Goal: Task Accomplishment & Management: Manage account settings

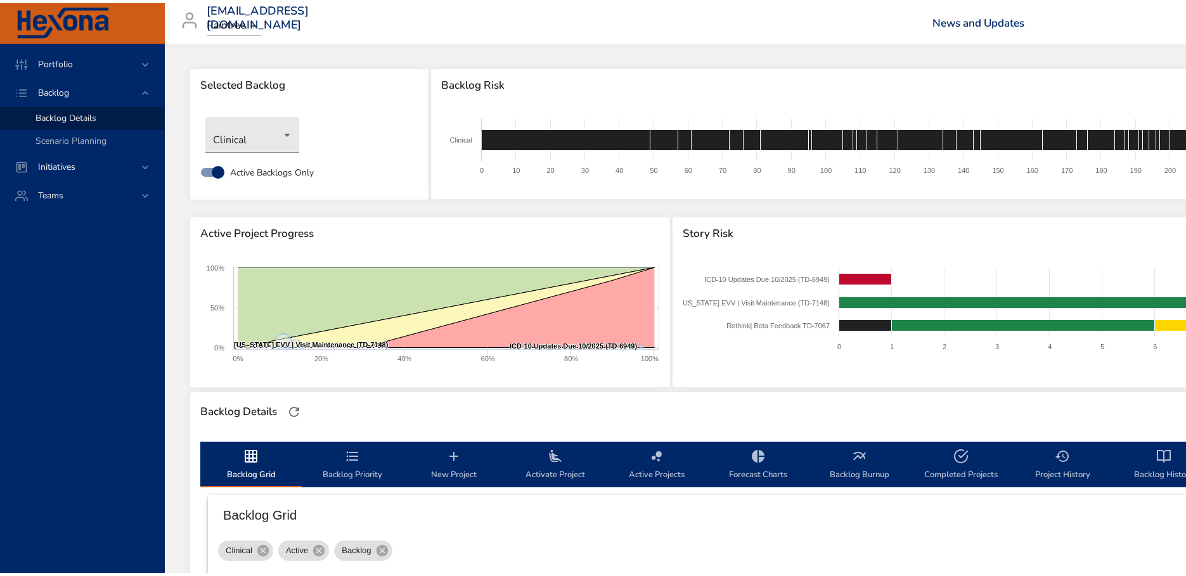
scroll to position [203, 0]
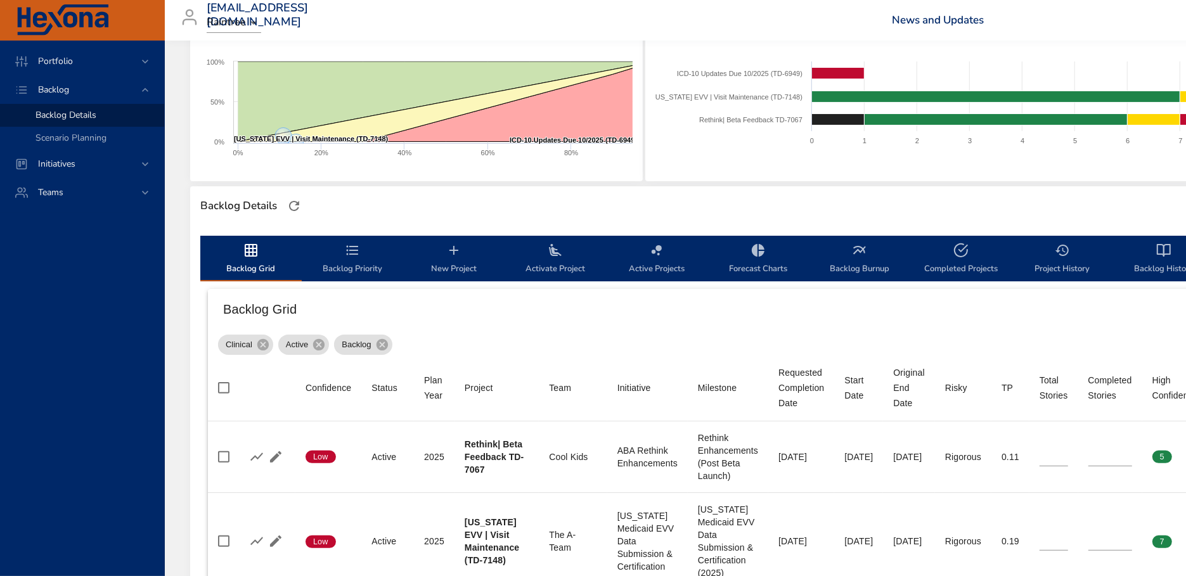
click at [87, 117] on span "Backlog Details" at bounding box center [65, 115] width 61 height 12
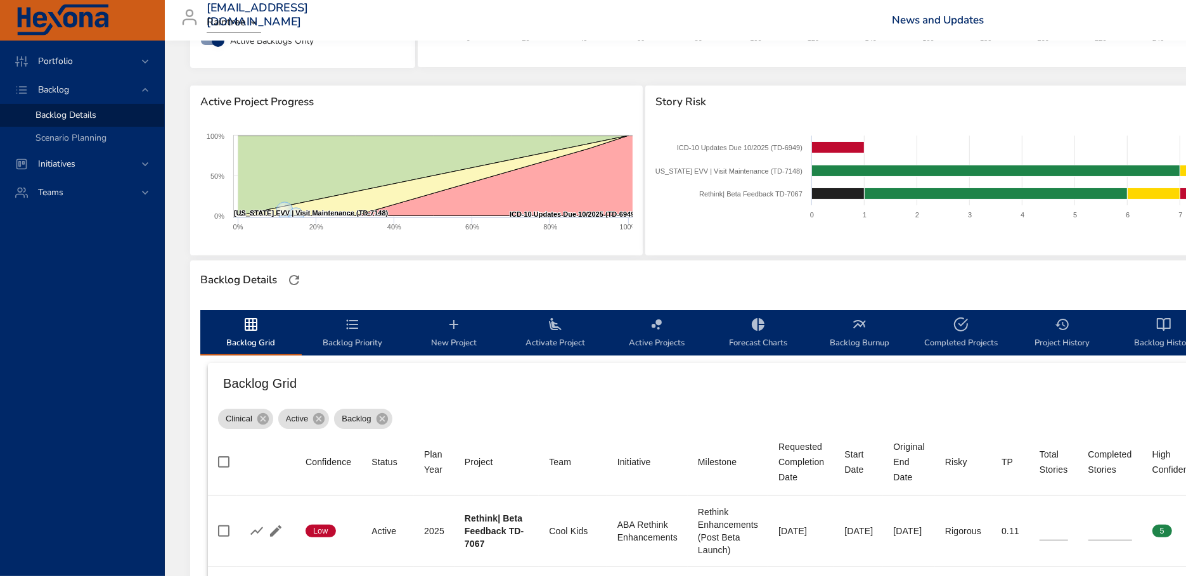
scroll to position [138, 0]
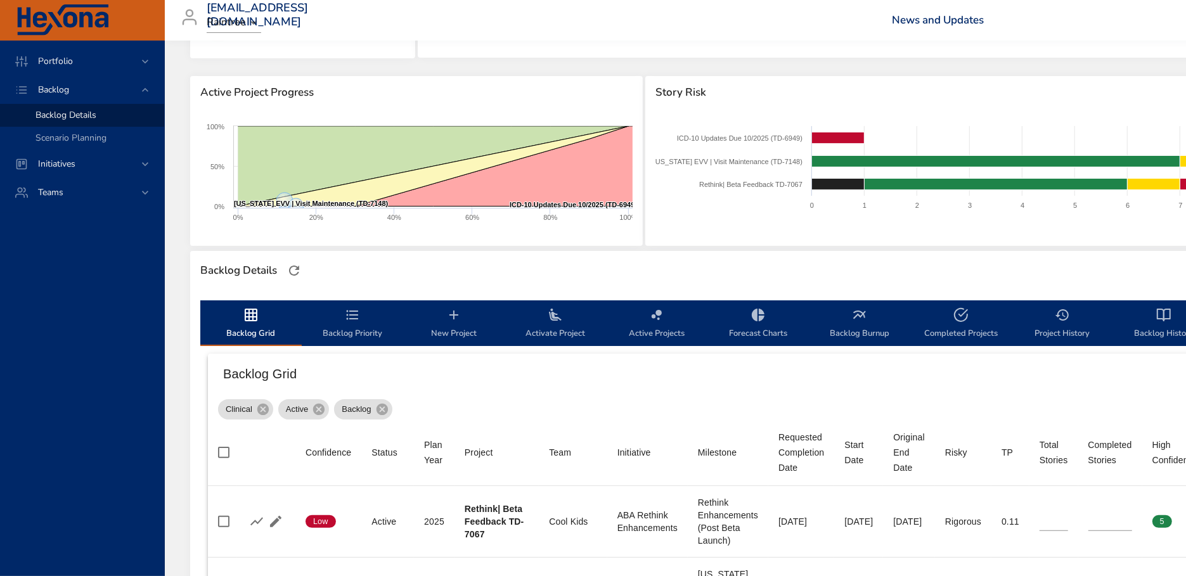
click at [359, 319] on icon "backlog-tab" at bounding box center [352, 314] width 15 height 15
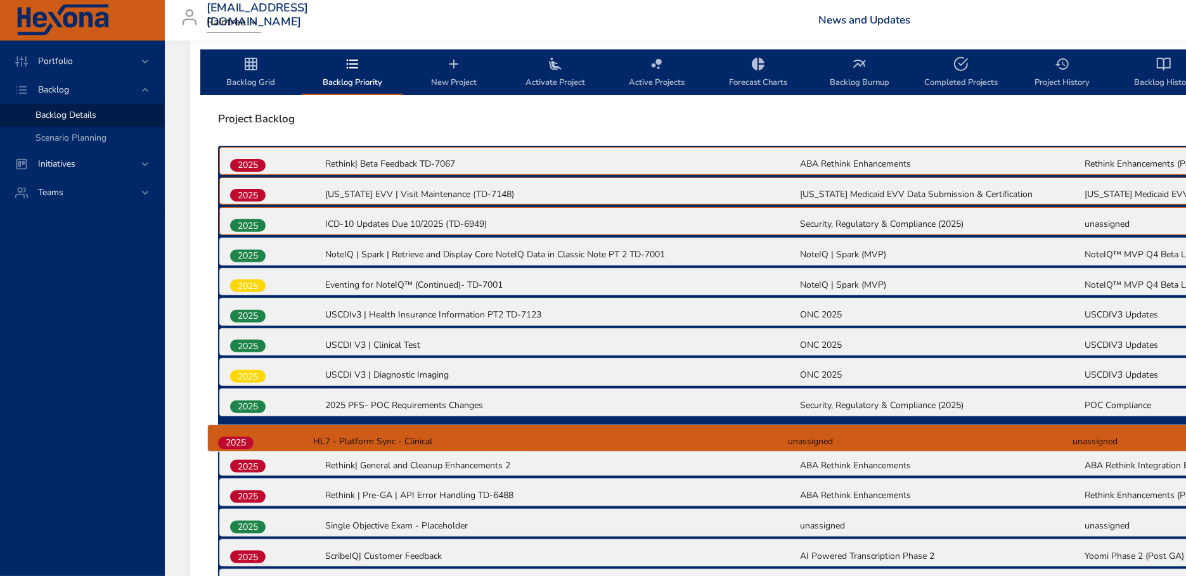
scroll to position [403, 0]
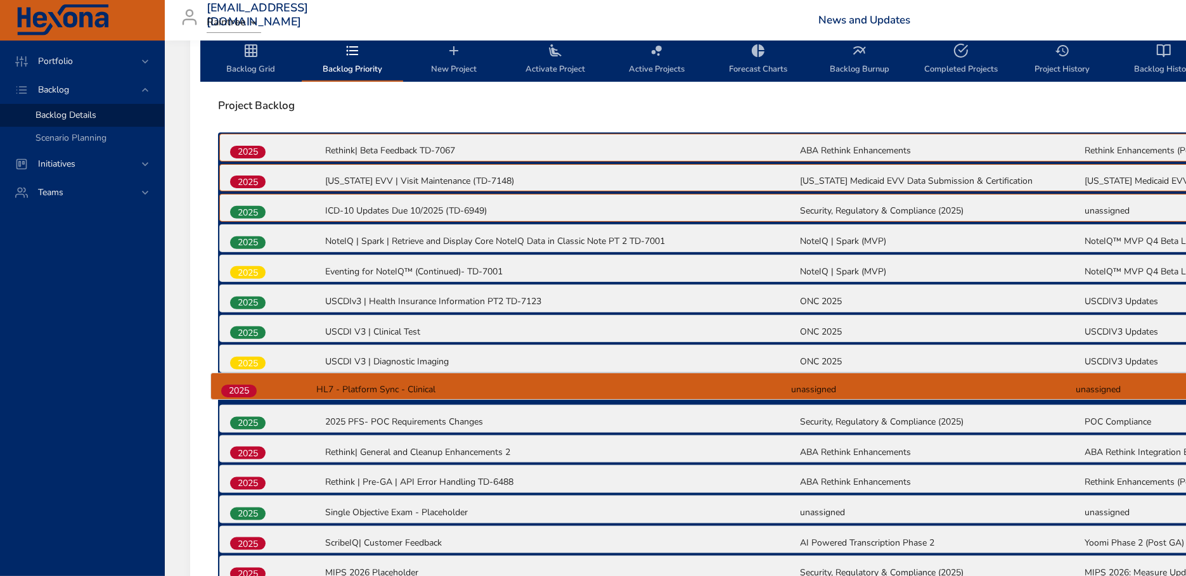
drag, startPoint x: 254, startPoint y: 496, endPoint x: 245, endPoint y: 388, distance: 108.1
click at [245, 388] on div "2025 Rethink| Beta Feedback TD-7067 ABA Rethink Enhancements Rethink Enhancemen…" at bounding box center [798, 465] width 1161 height 666
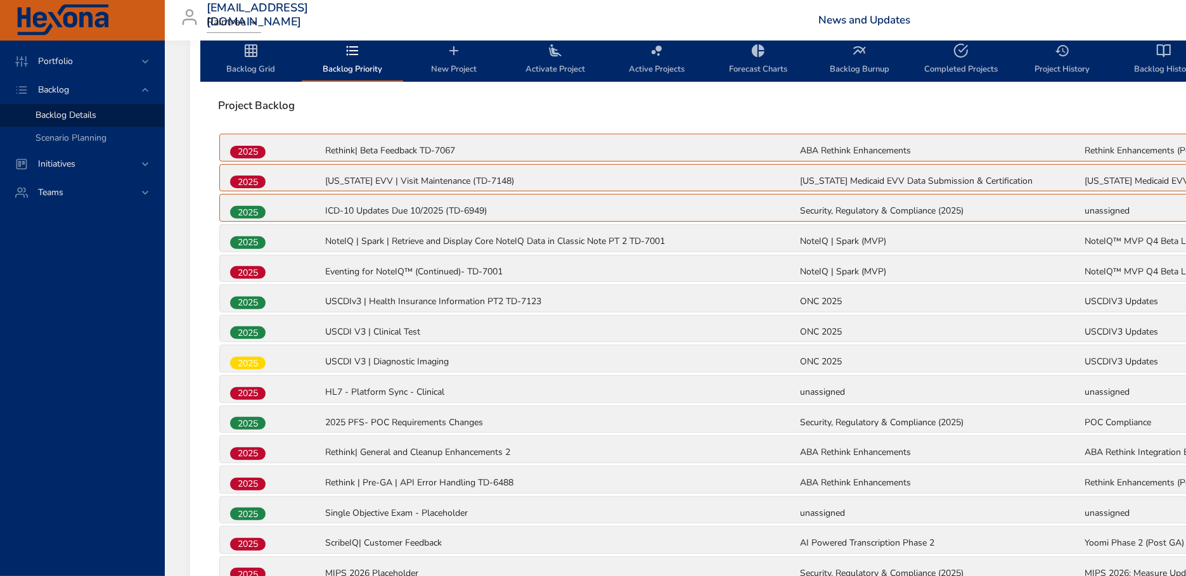
click at [247, 58] on span "Backlog Grid" at bounding box center [251, 60] width 86 height 34
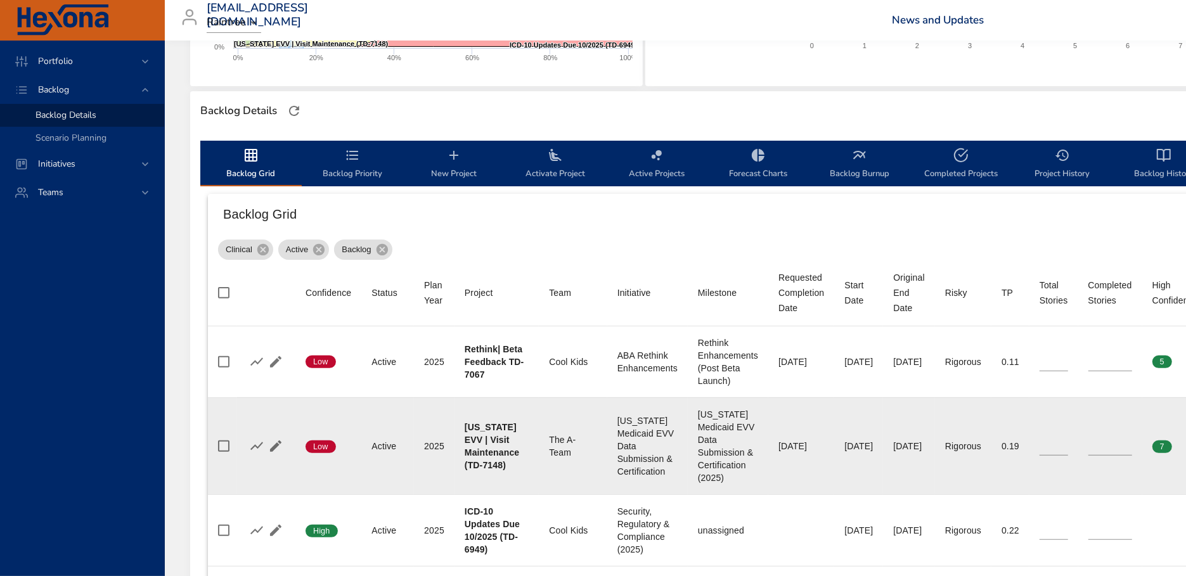
scroll to position [288, 0]
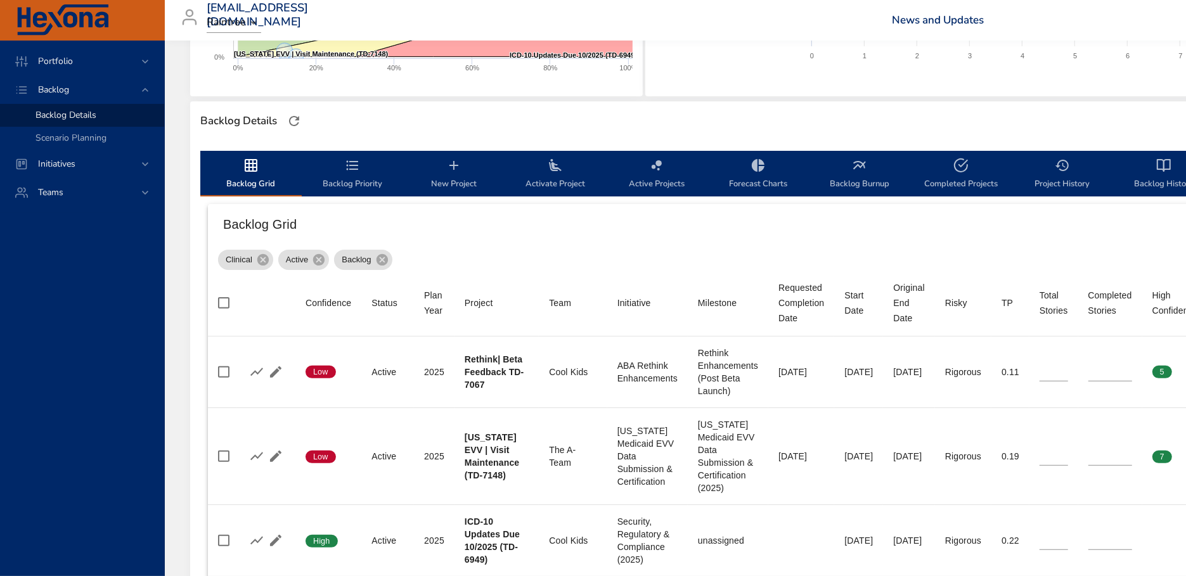
click at [364, 182] on span "Backlog Priority" at bounding box center [352, 175] width 86 height 34
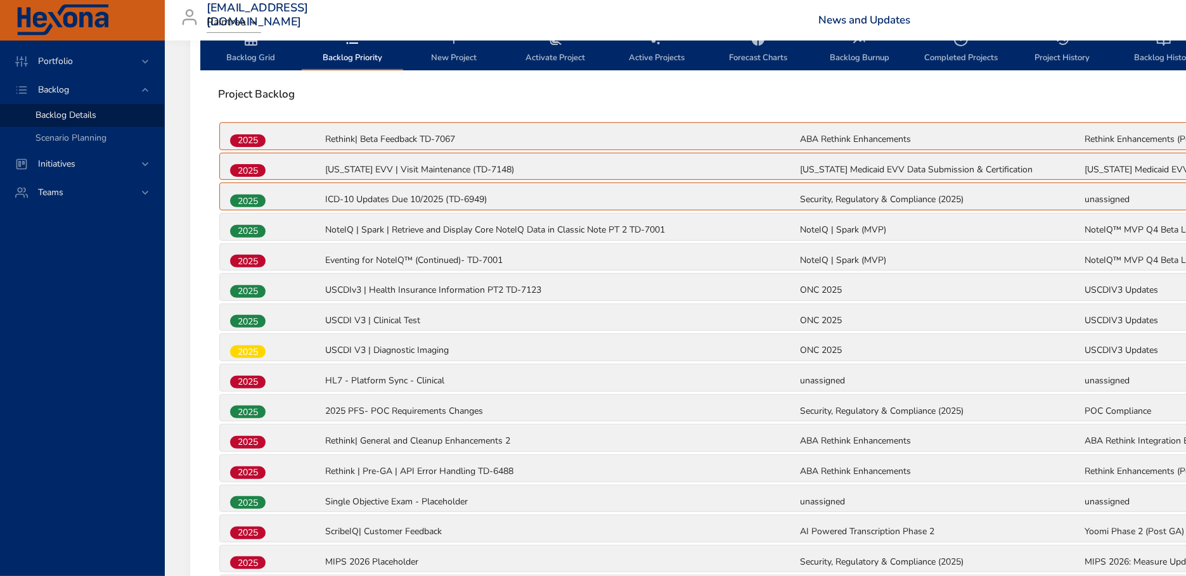
scroll to position [411, 0]
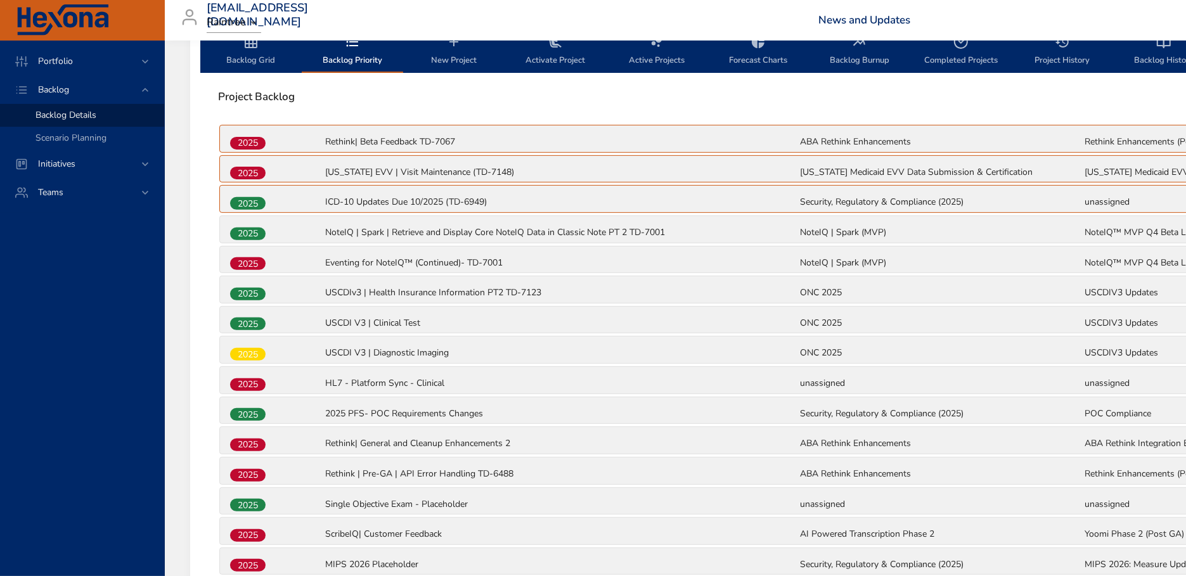
click at [257, 261] on span "2025" at bounding box center [247, 263] width 35 height 13
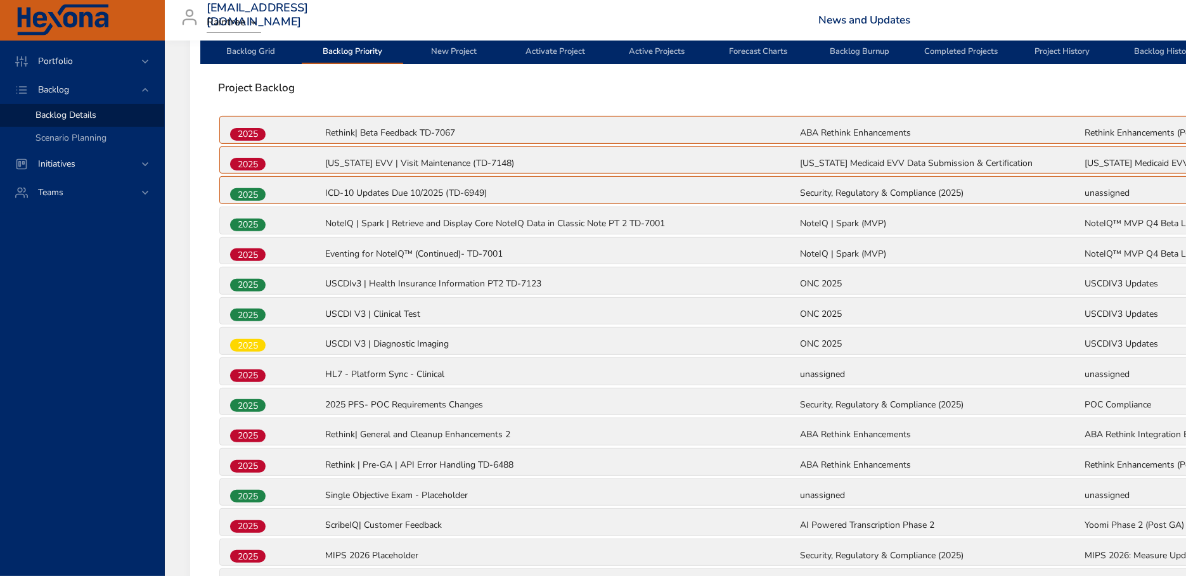
scroll to position [498, 0]
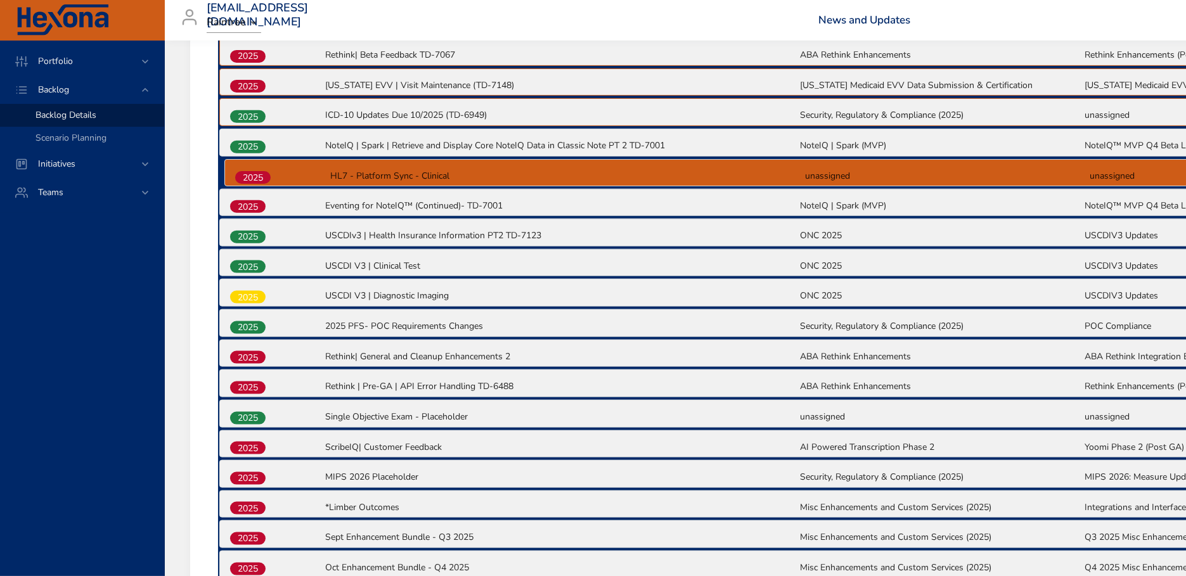
drag, startPoint x: 248, startPoint y: 293, endPoint x: 254, endPoint y: 172, distance: 121.2
click at [254, 172] on div "2025 Rethink| Beta Feedback TD-7067 ABA Rethink Enhancements Rethink Enhancemen…" at bounding box center [798, 370] width 1161 height 666
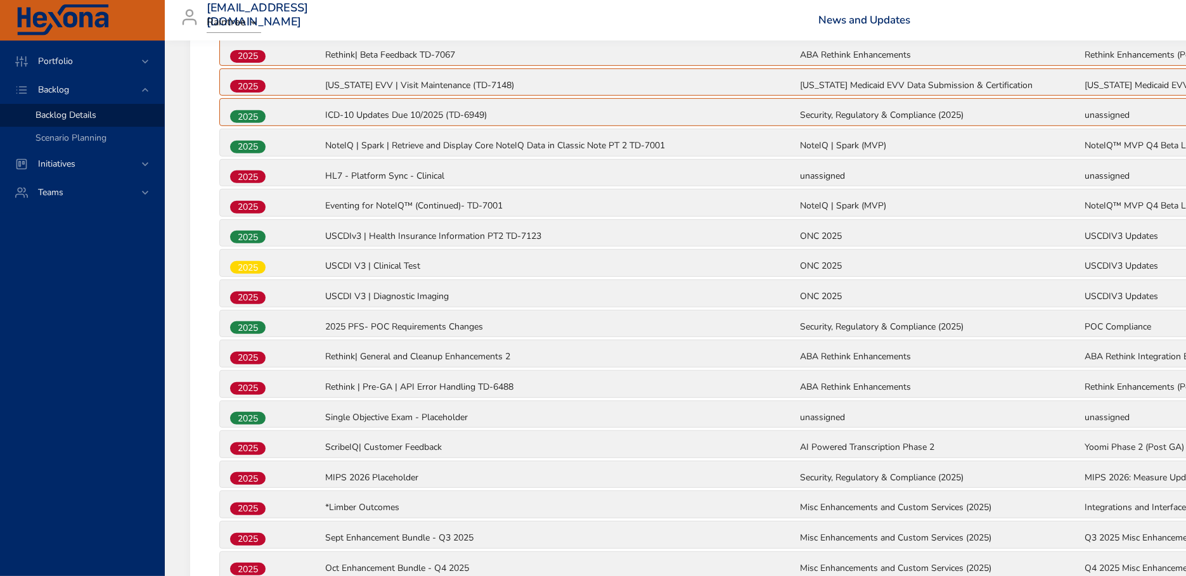
scroll to position [361, 0]
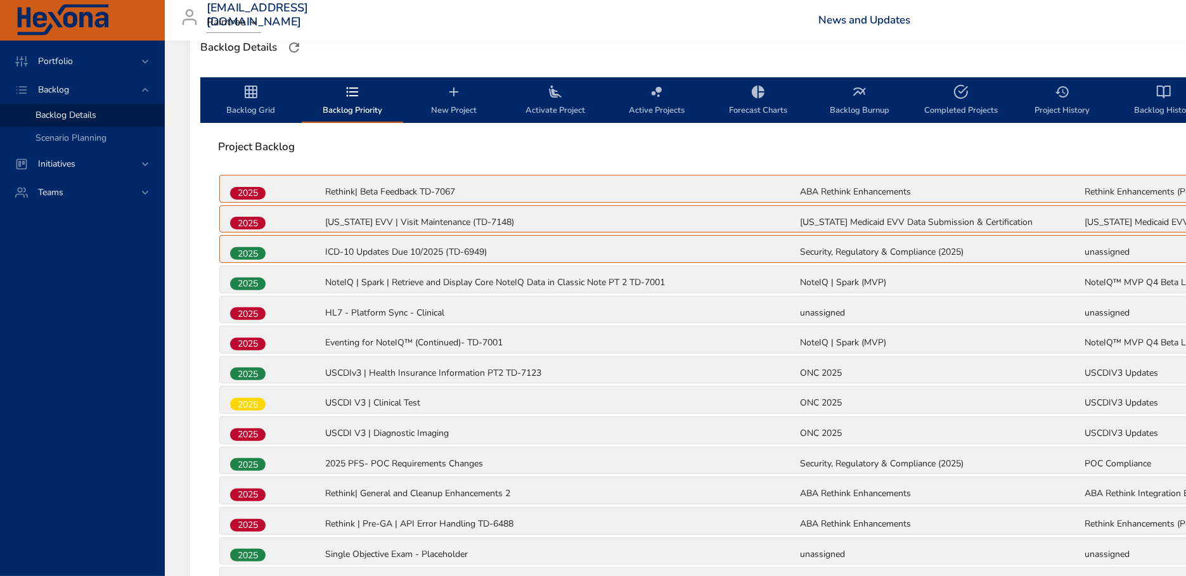
click at [261, 100] on span "Backlog Grid" at bounding box center [251, 101] width 86 height 34
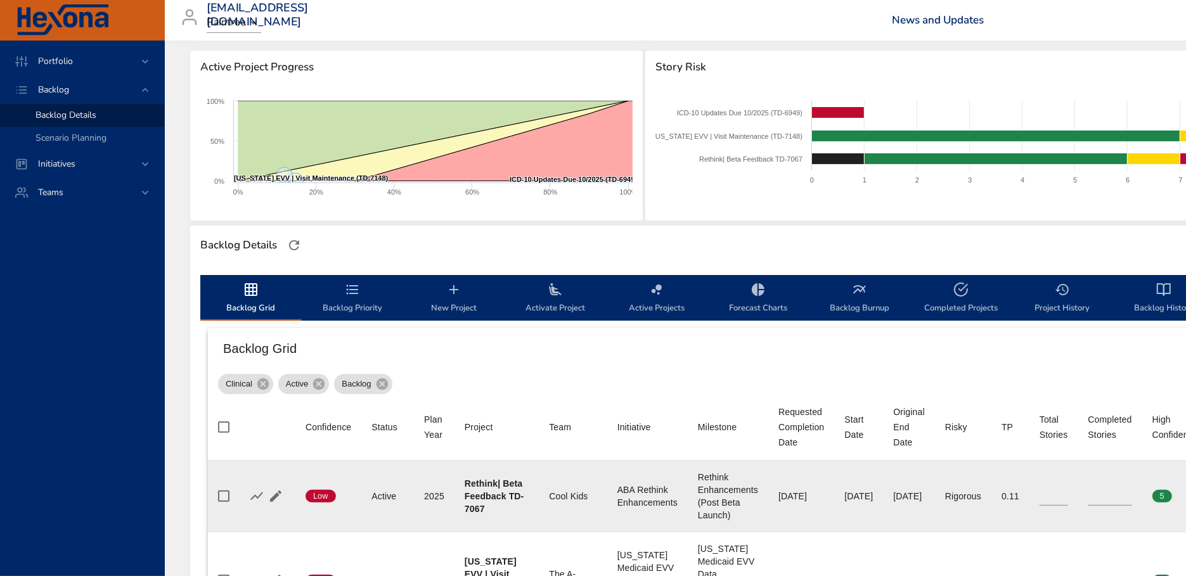
scroll to position [157, 0]
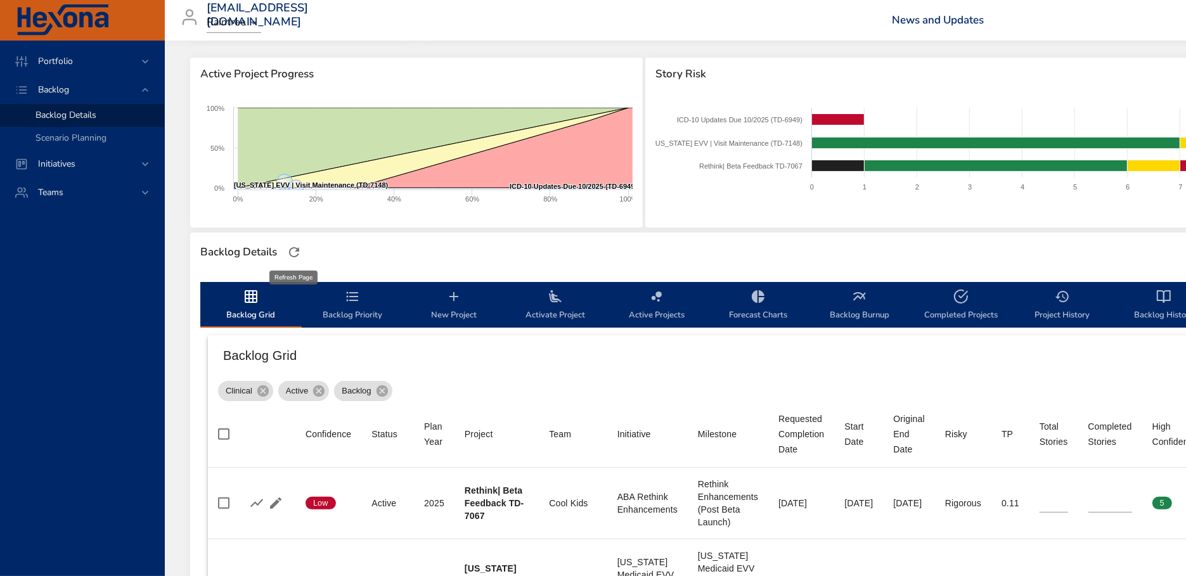
click at [293, 254] on icon "button" at bounding box center [294, 252] width 15 height 15
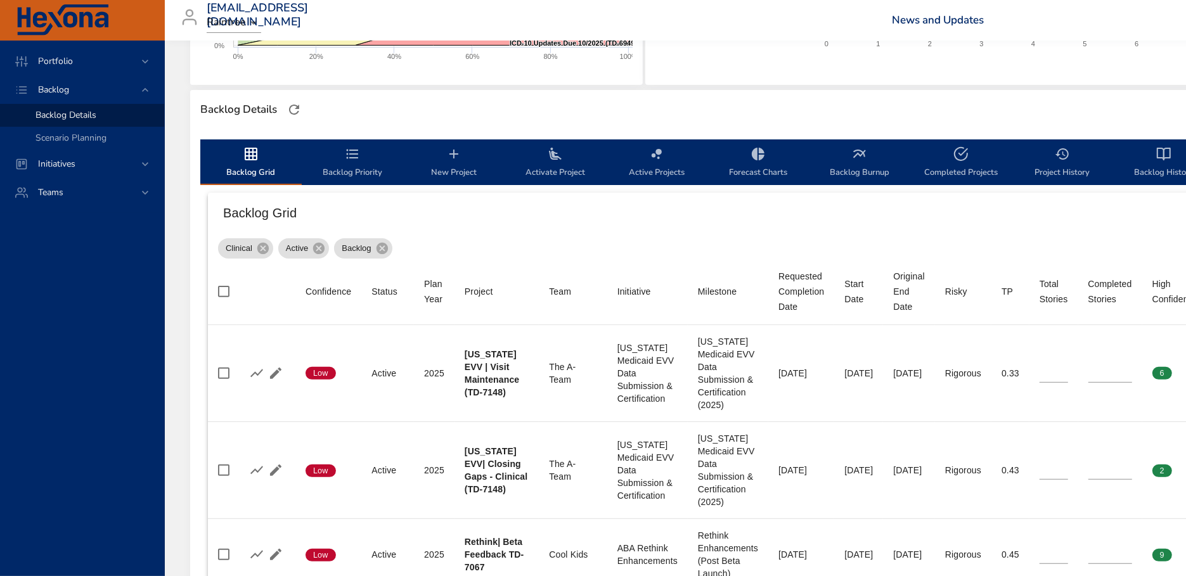
scroll to position [290, 0]
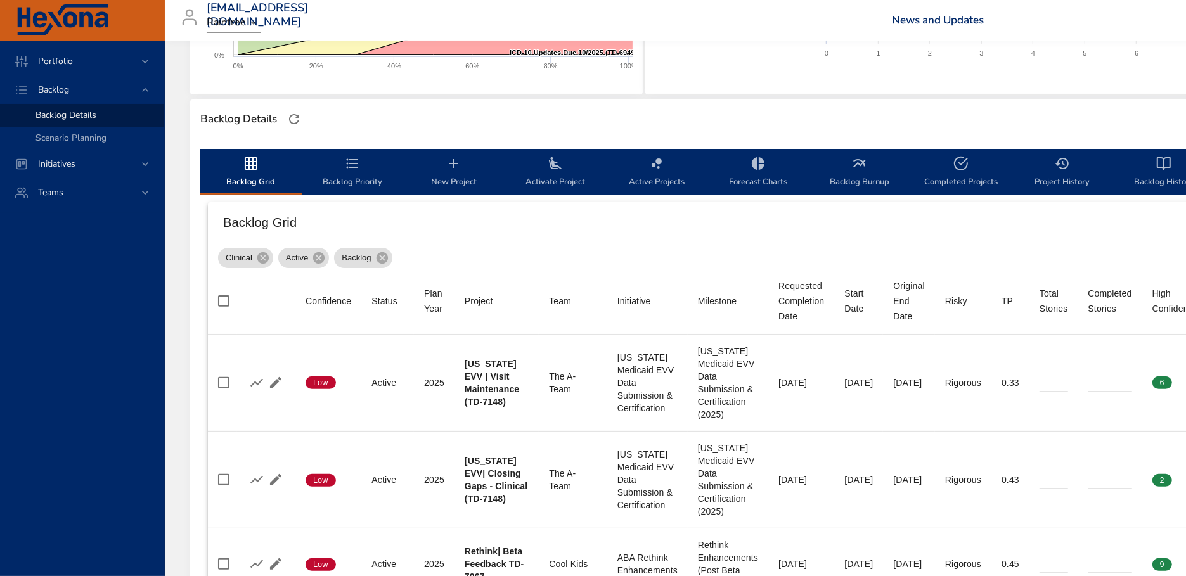
click at [356, 175] on span "Backlog Priority" at bounding box center [352, 173] width 86 height 34
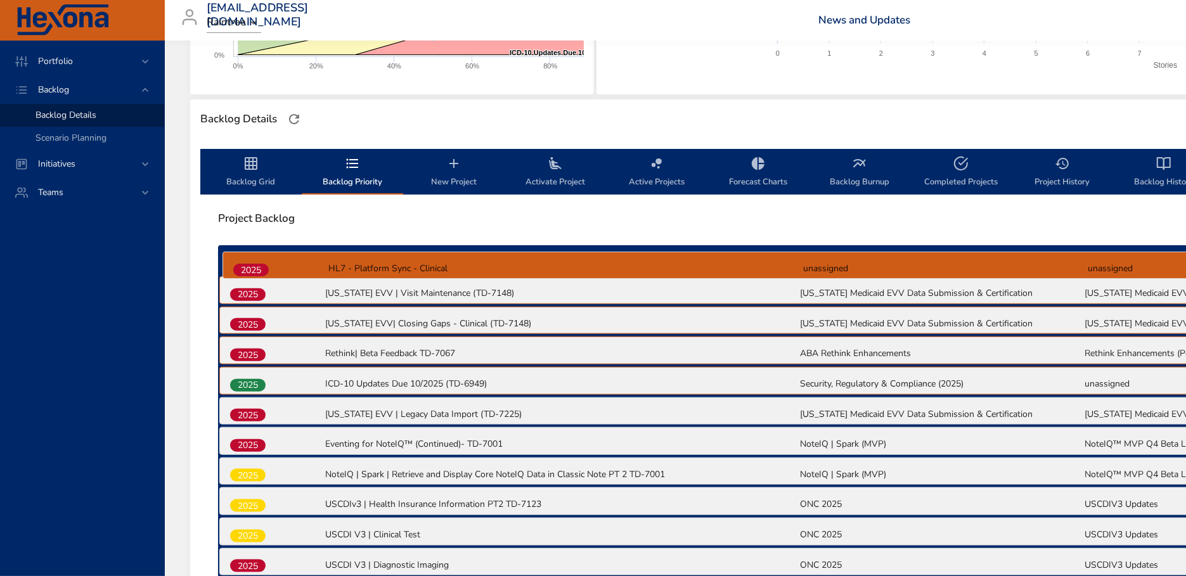
drag, startPoint x: 257, startPoint y: 413, endPoint x: 261, endPoint y: 267, distance: 145.8
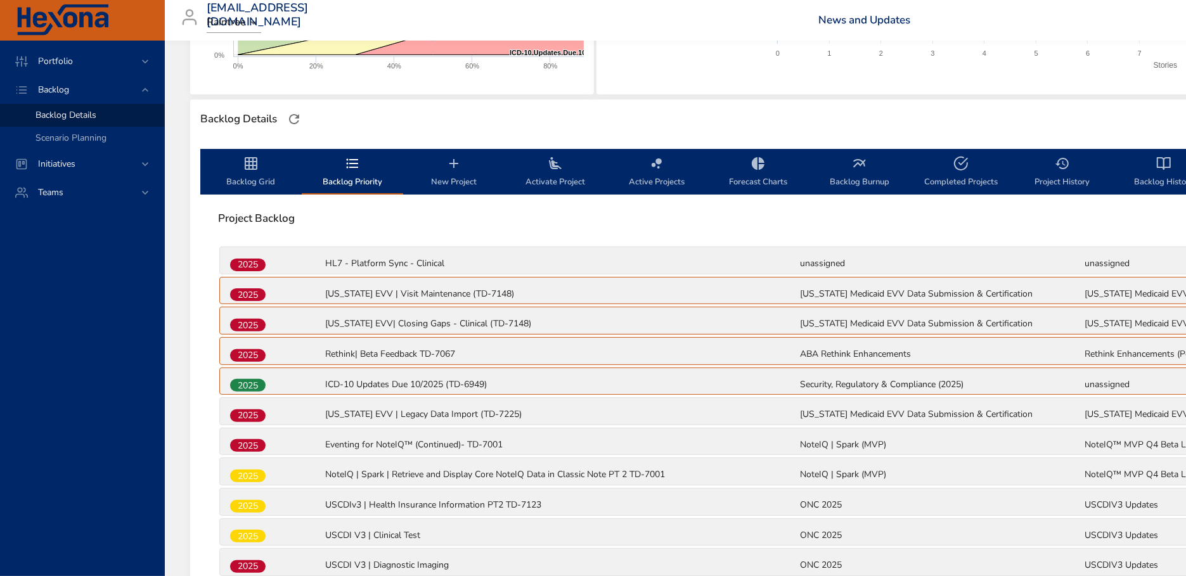
click at [239, 174] on span "Backlog Grid" at bounding box center [251, 173] width 86 height 34
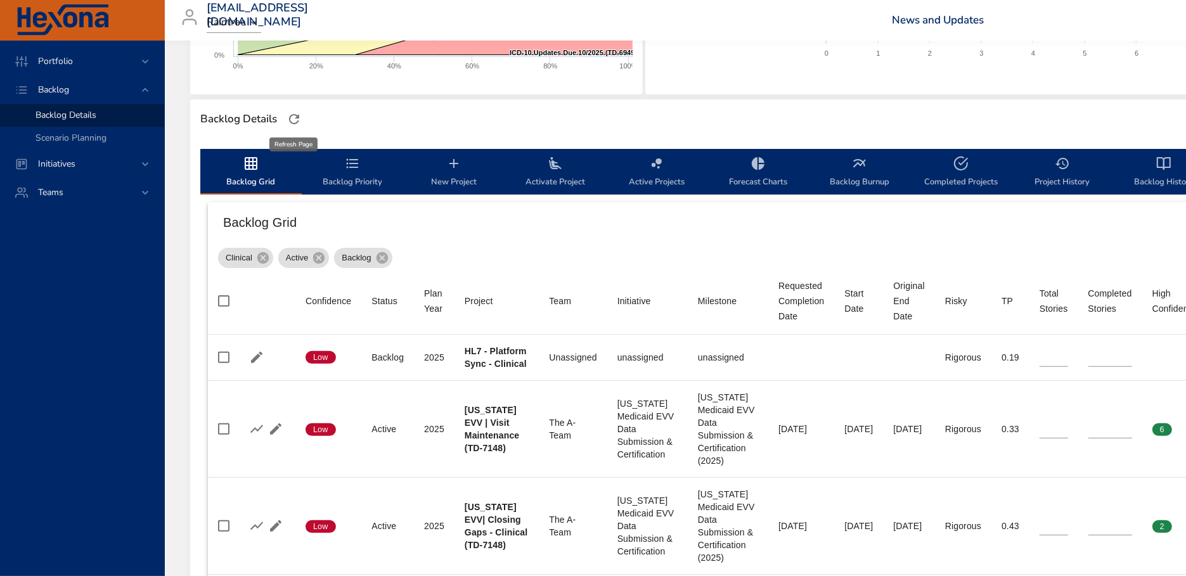
click at [294, 123] on icon "button" at bounding box center [294, 119] width 10 height 10
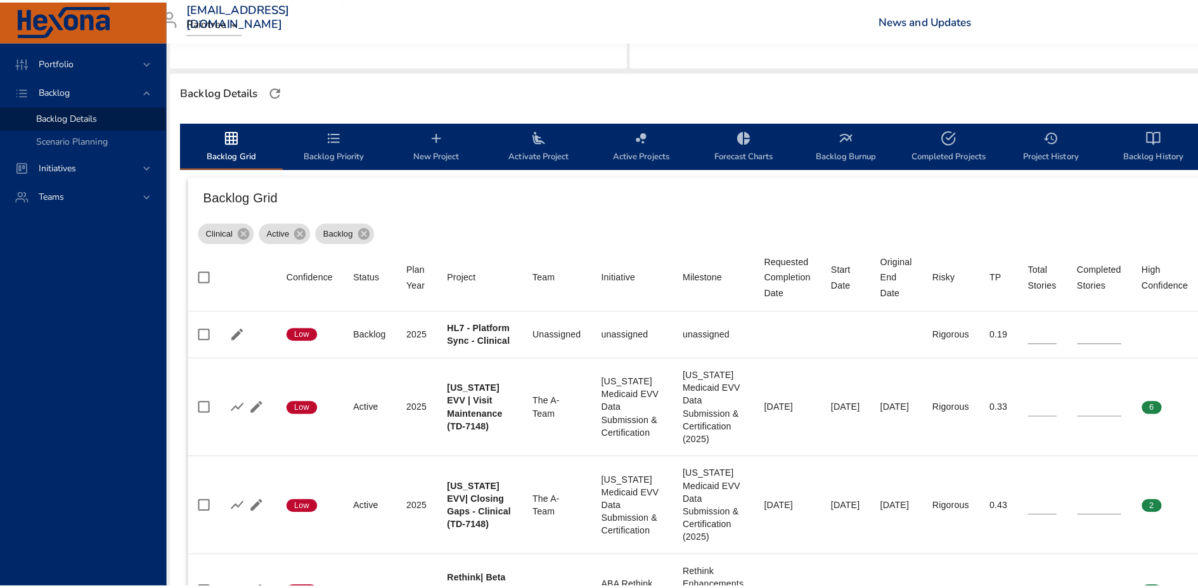
scroll to position [319, 0]
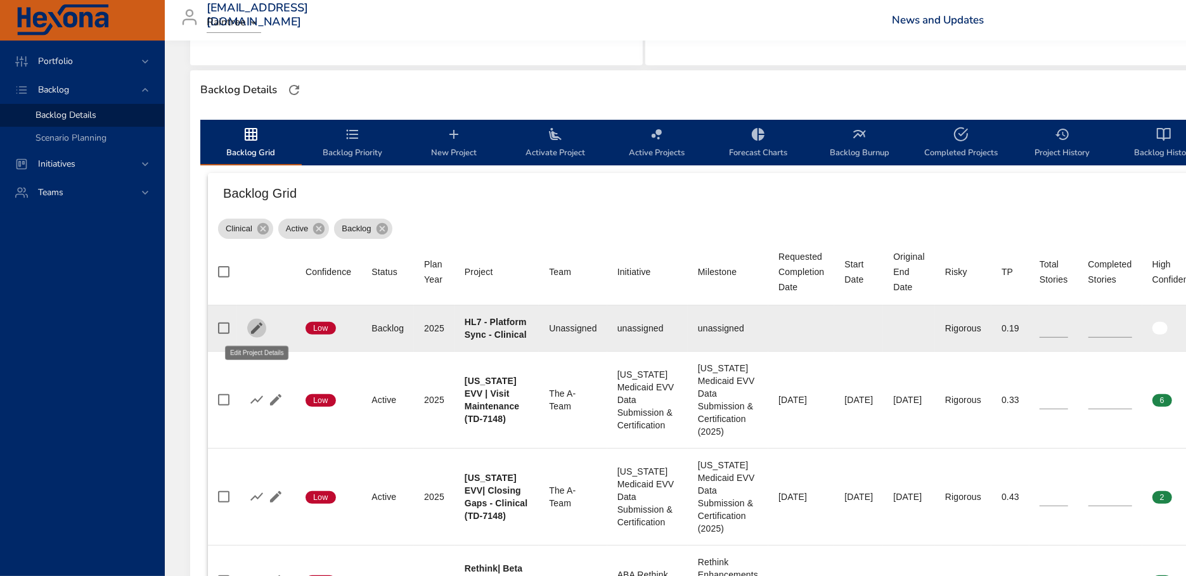
click at [255, 328] on icon "button" at bounding box center [256, 328] width 11 height 11
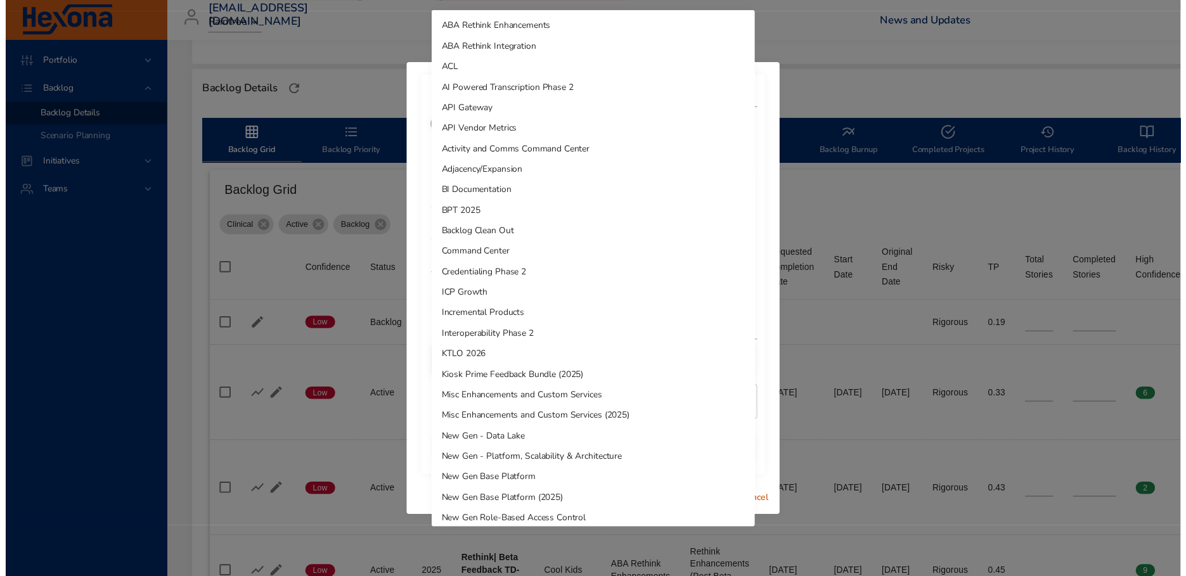
scroll to position [696, 0]
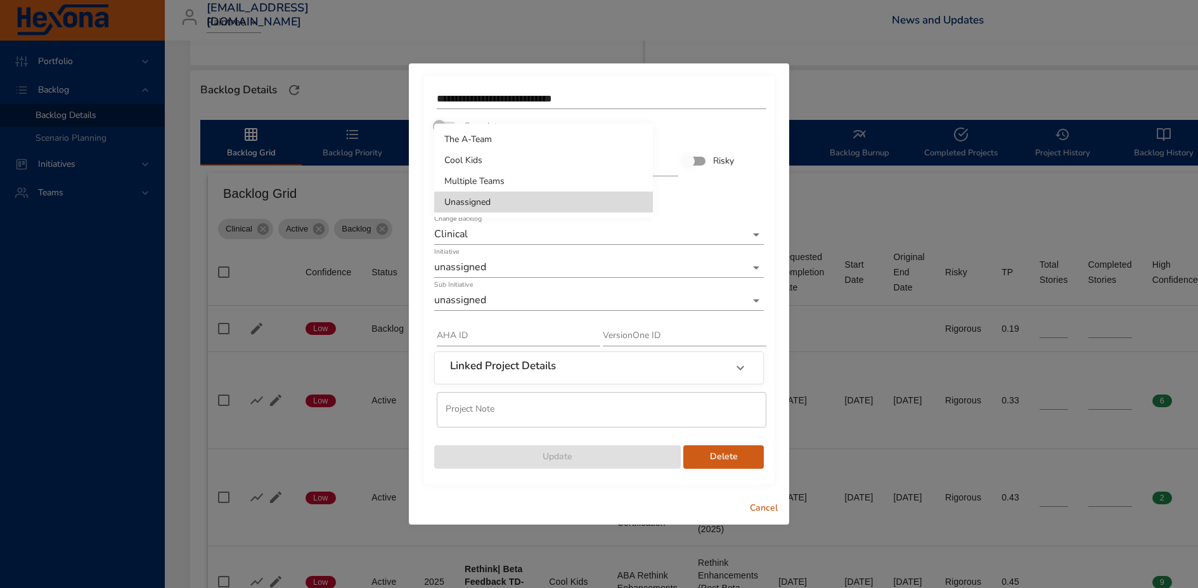
click at [549, 143] on li "The A-Team" at bounding box center [543, 139] width 219 height 21
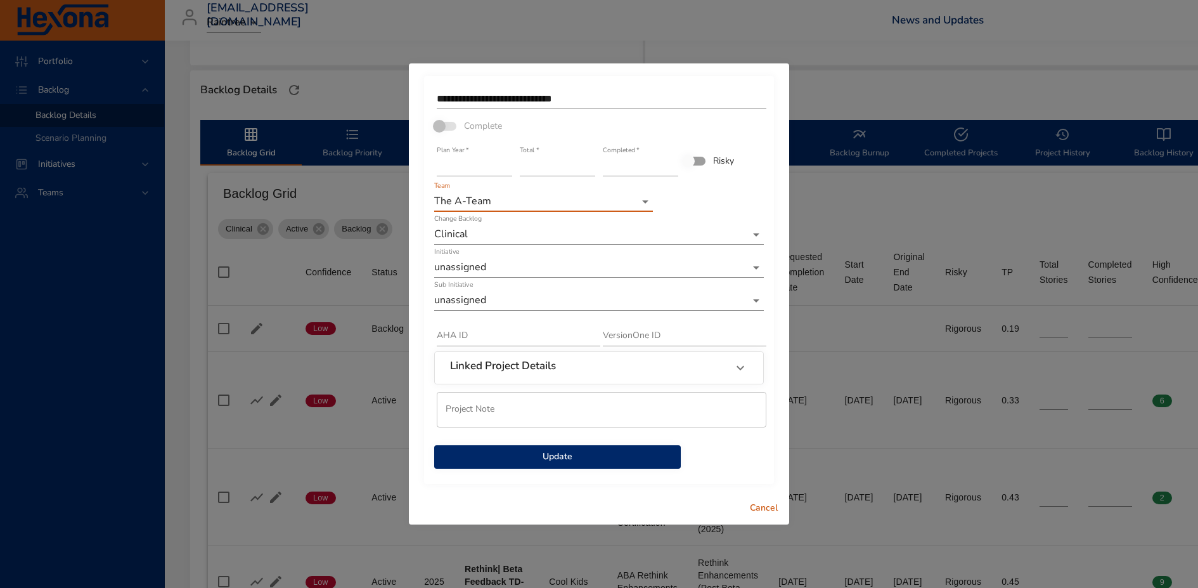
click at [550, 245] on li "Multiple Teams" at bounding box center [543, 243] width 219 height 21
click at [587, 453] on span "Update" at bounding box center [557, 457] width 226 height 16
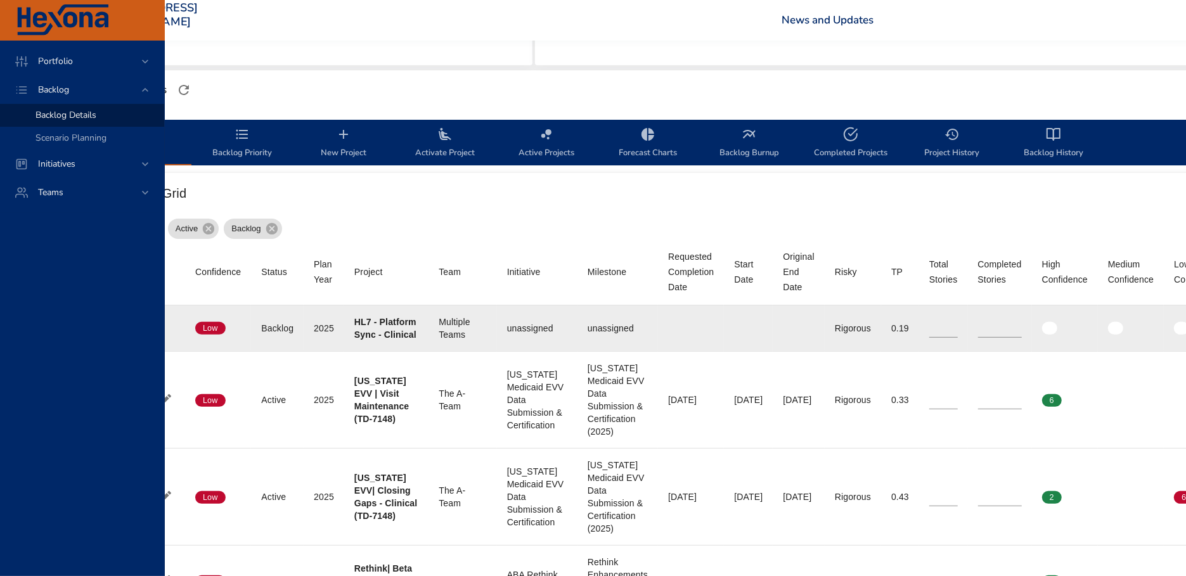
scroll to position [319, 0]
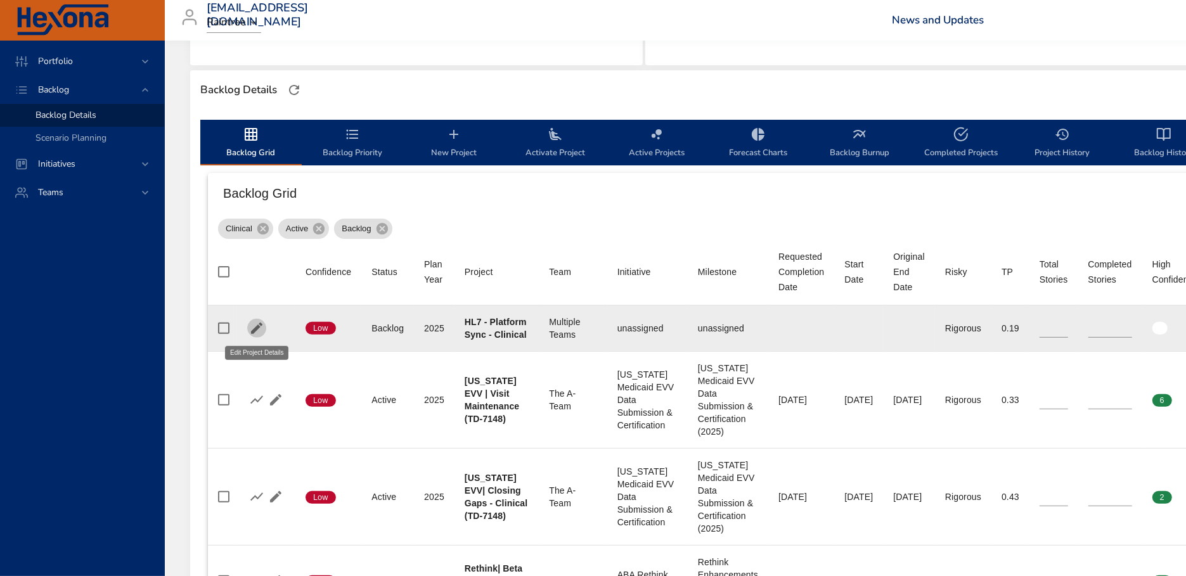
click at [255, 327] on icon "button" at bounding box center [256, 328] width 11 height 11
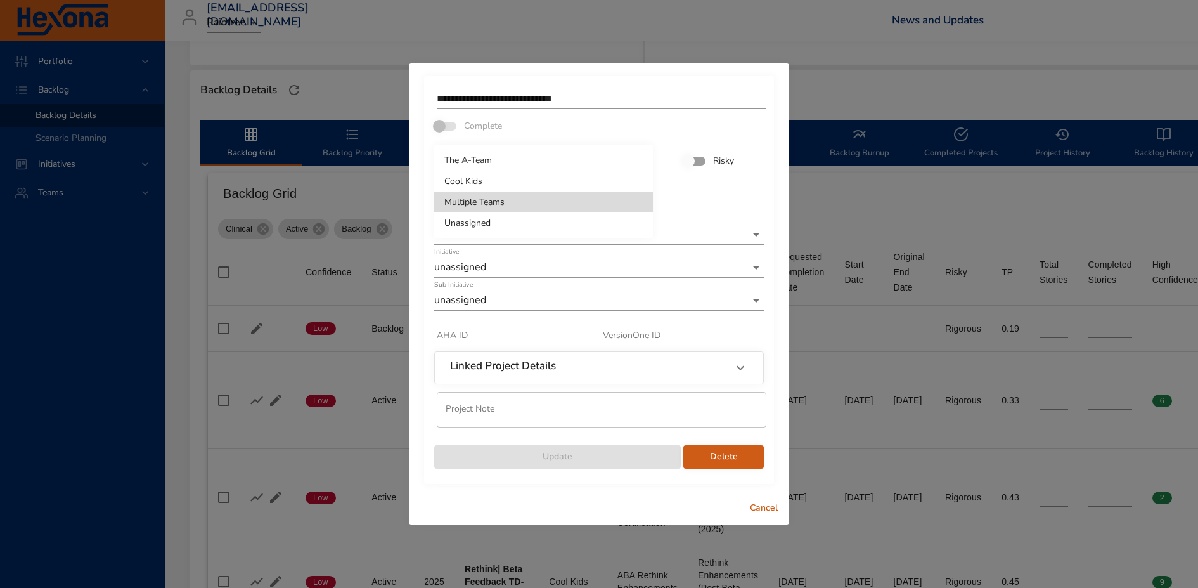
click at [541, 158] on li "The A-Team" at bounding box center [543, 160] width 219 height 21
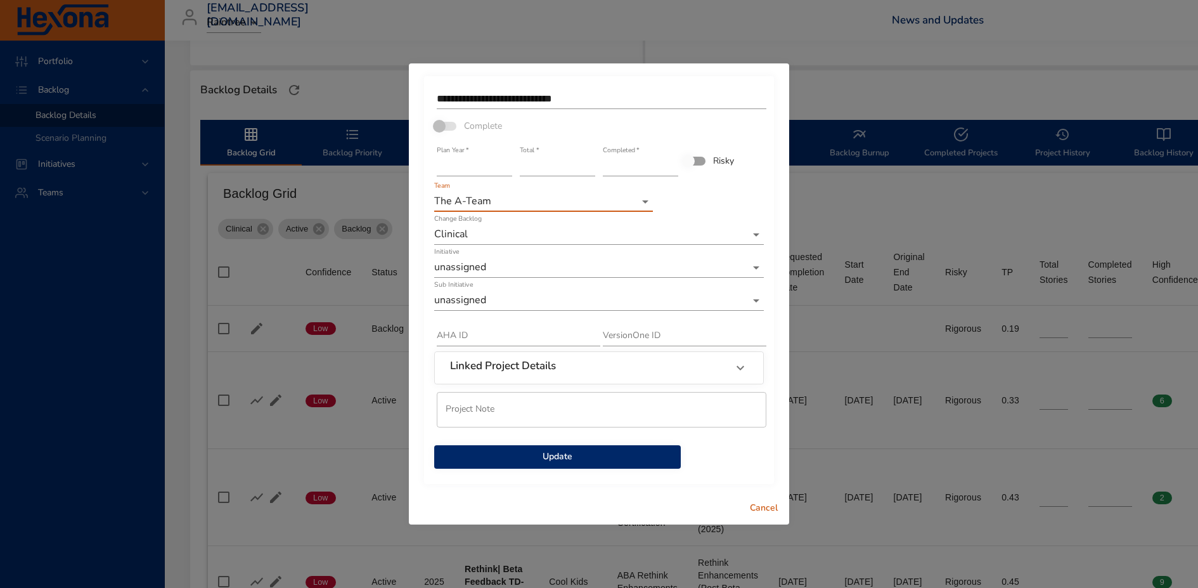
click at [559, 454] on span "Update" at bounding box center [557, 457] width 226 height 16
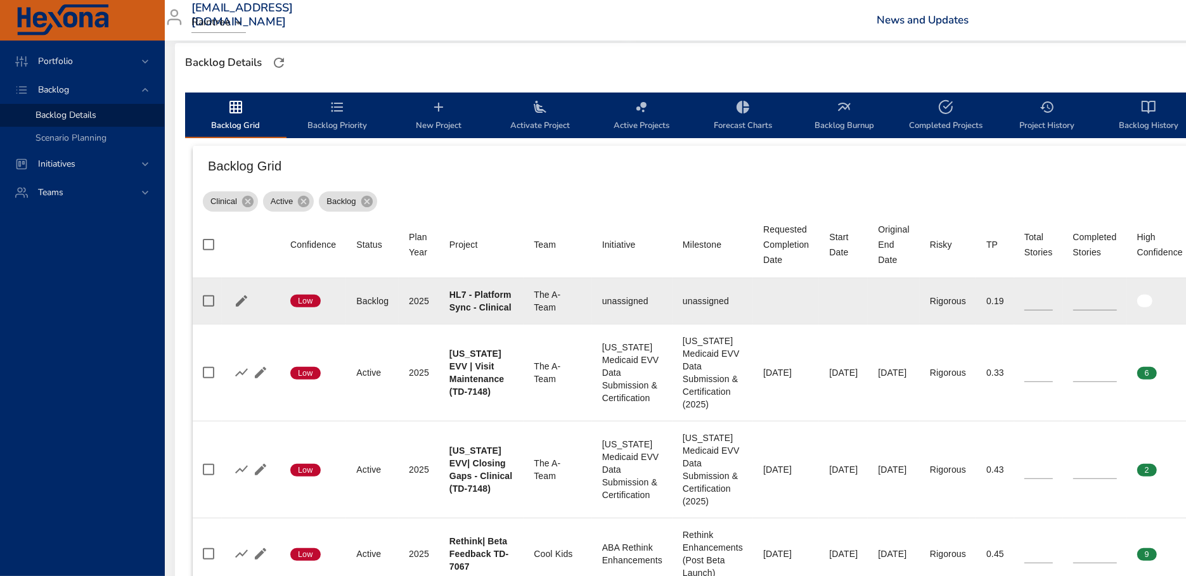
scroll to position [346, 0]
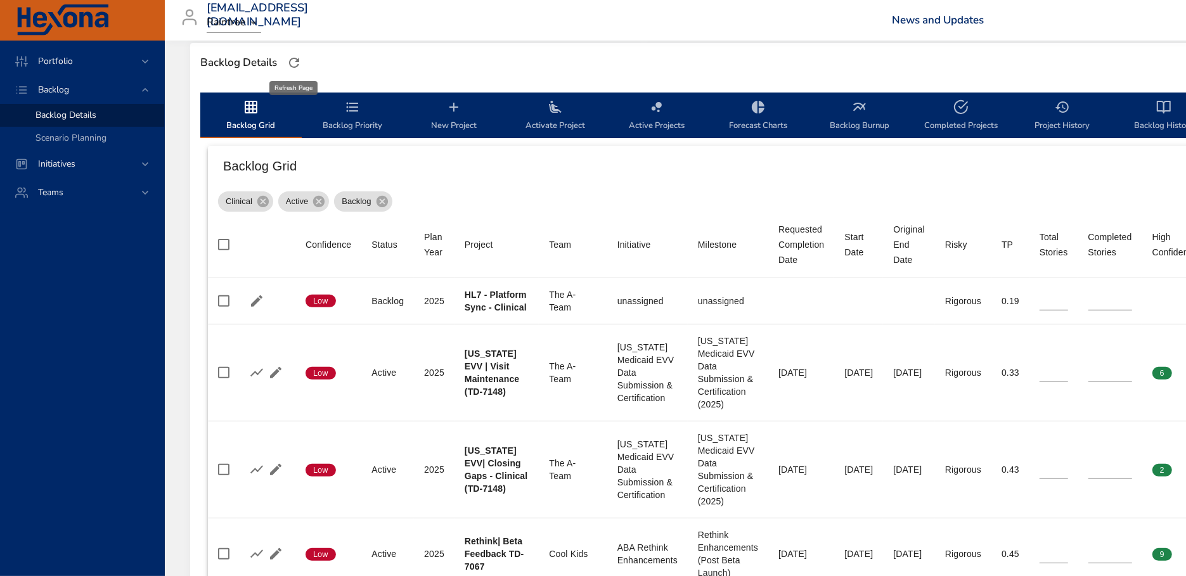
click at [294, 61] on icon "button" at bounding box center [294, 62] width 15 height 15
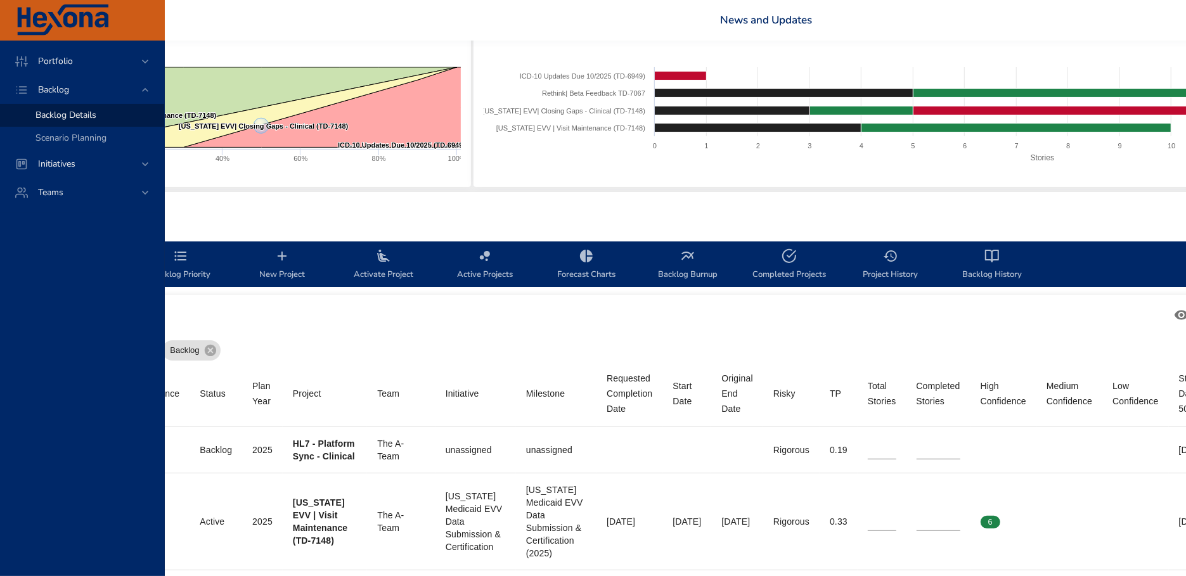
scroll to position [197, 0]
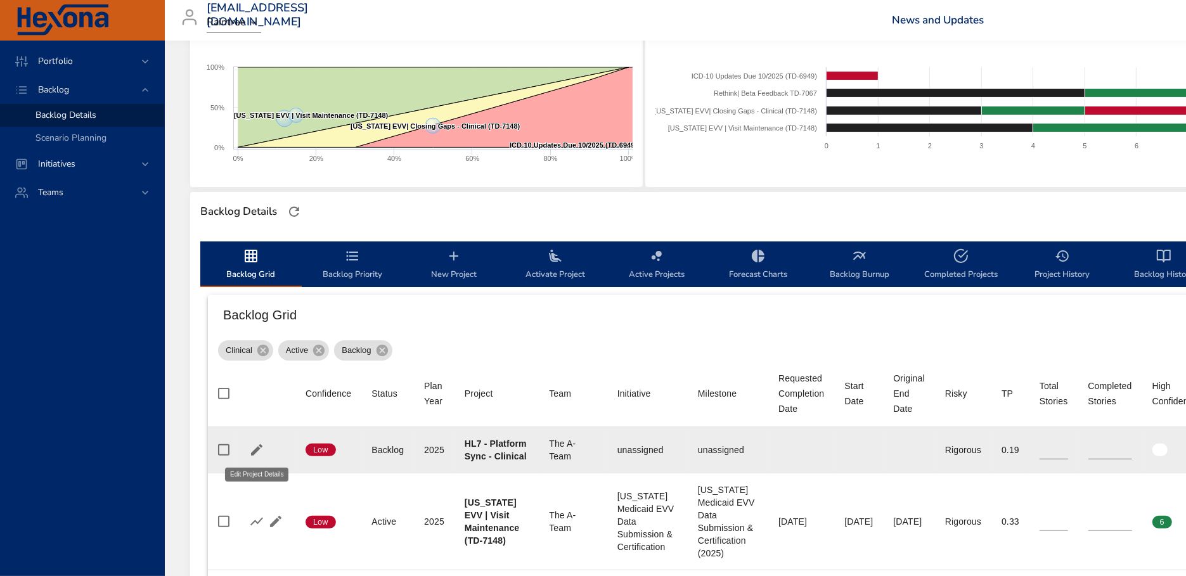
click at [258, 451] on icon "button" at bounding box center [256, 449] width 15 height 15
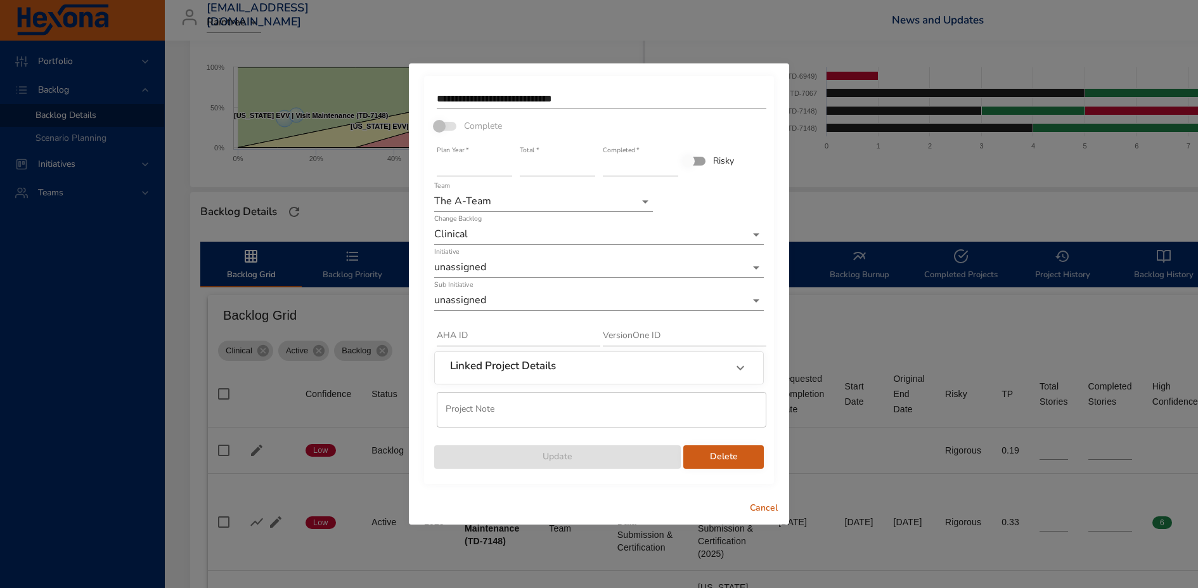
click at [639, 203] on body "Portfolio Backlog Backlog Details Scenario Planning Initiatives Teams [EMAIL_AD…" at bounding box center [599, 97] width 1198 height 588
click at [591, 269] on li "Unassigned" at bounding box center [543, 264] width 219 height 21
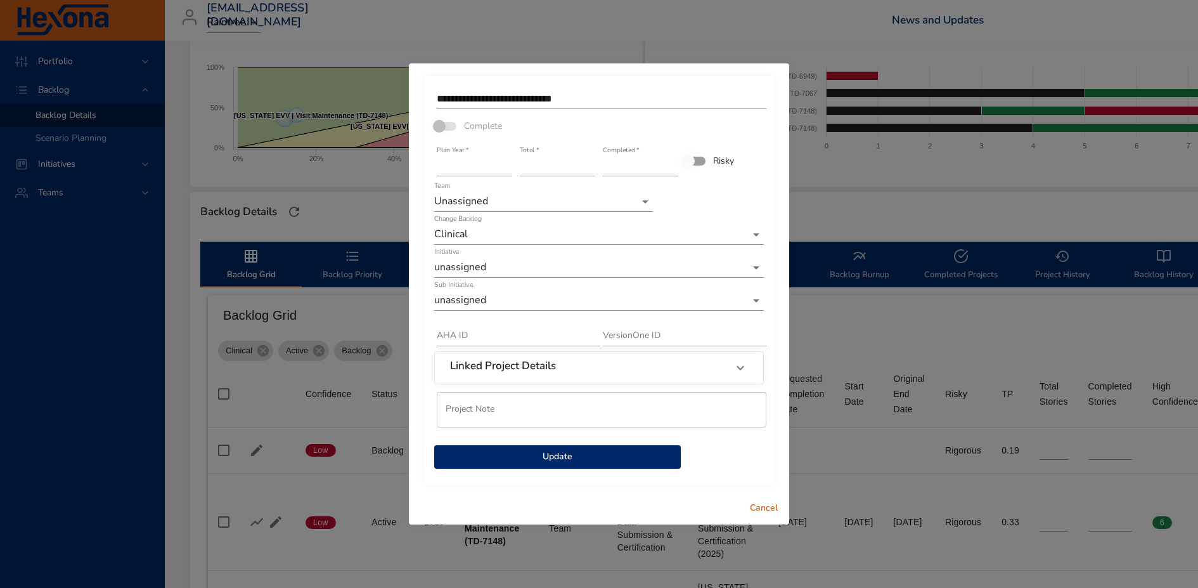
click at [605, 465] on button "Update" at bounding box center [557, 456] width 247 height 23
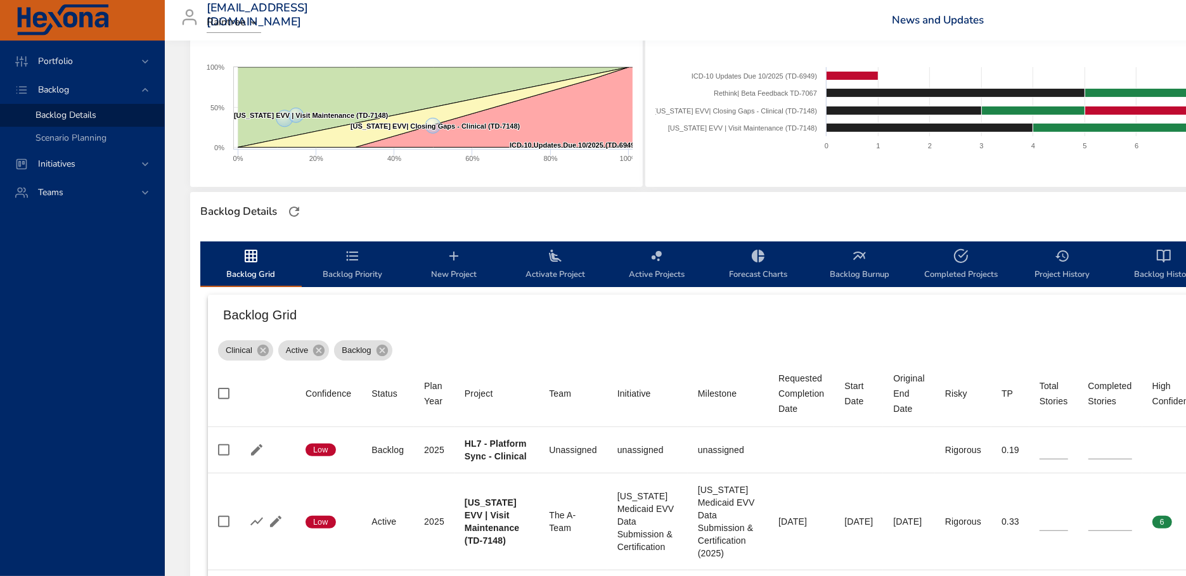
click at [345, 274] on span "Backlog Priority" at bounding box center [352, 265] width 86 height 34
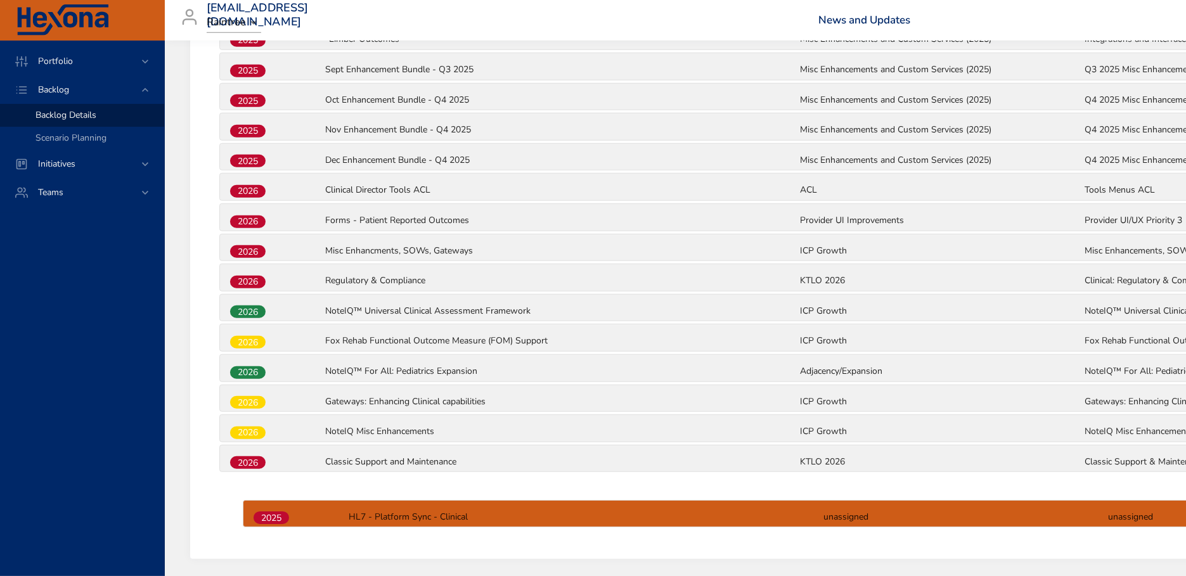
scroll to position [999, 0]
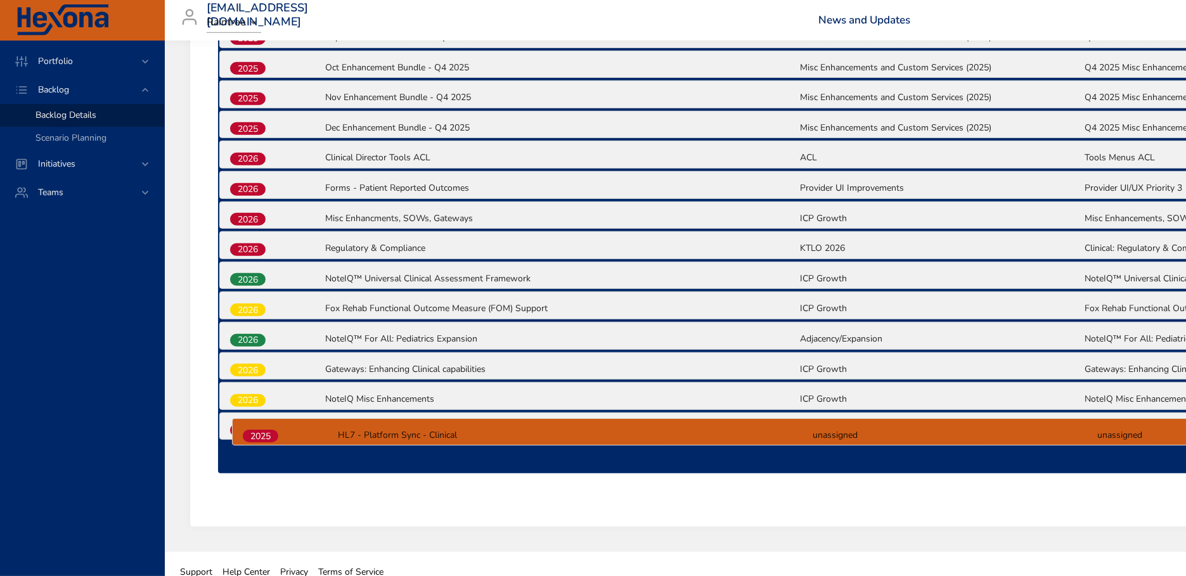
drag, startPoint x: 258, startPoint y: 356, endPoint x: 270, endPoint y: 438, distance: 83.3
click at [270, 438] on div "2025 HL7 - Platform Sync - Clinical unassigned unassigned 2025 [US_STATE] EVV |…" at bounding box center [798, 5] width 1161 height 938
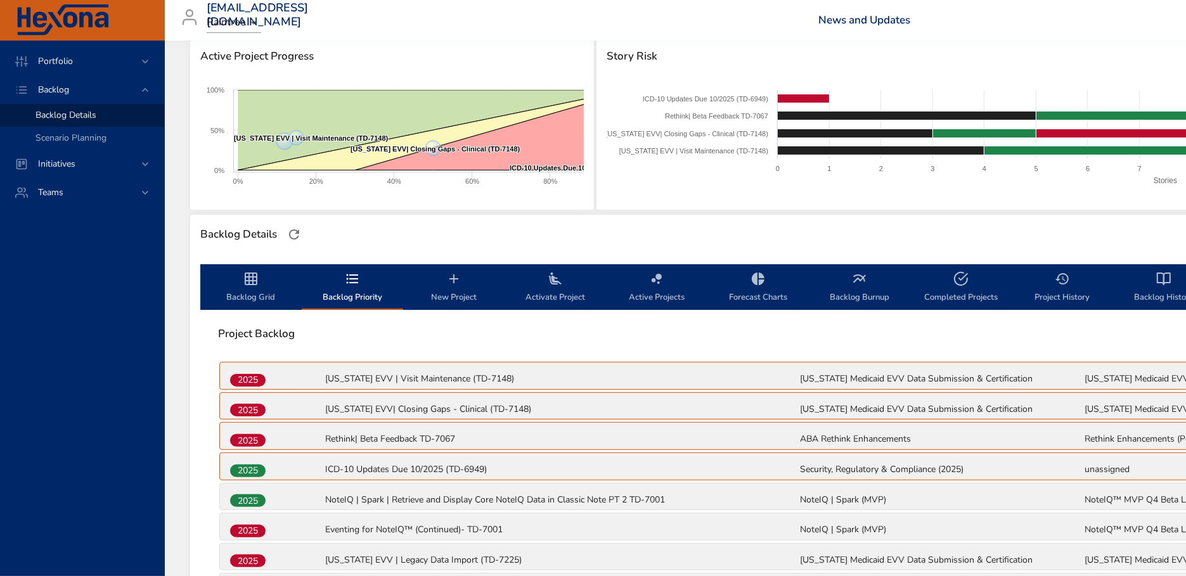
scroll to position [285, 0]
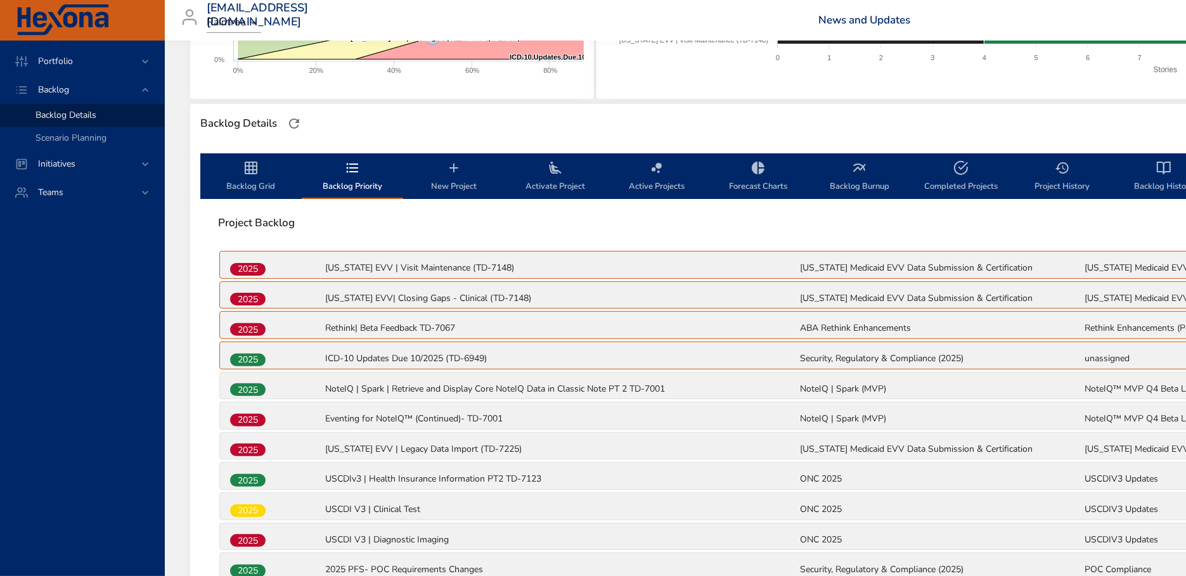
click at [261, 181] on span "Backlog Grid" at bounding box center [251, 177] width 86 height 34
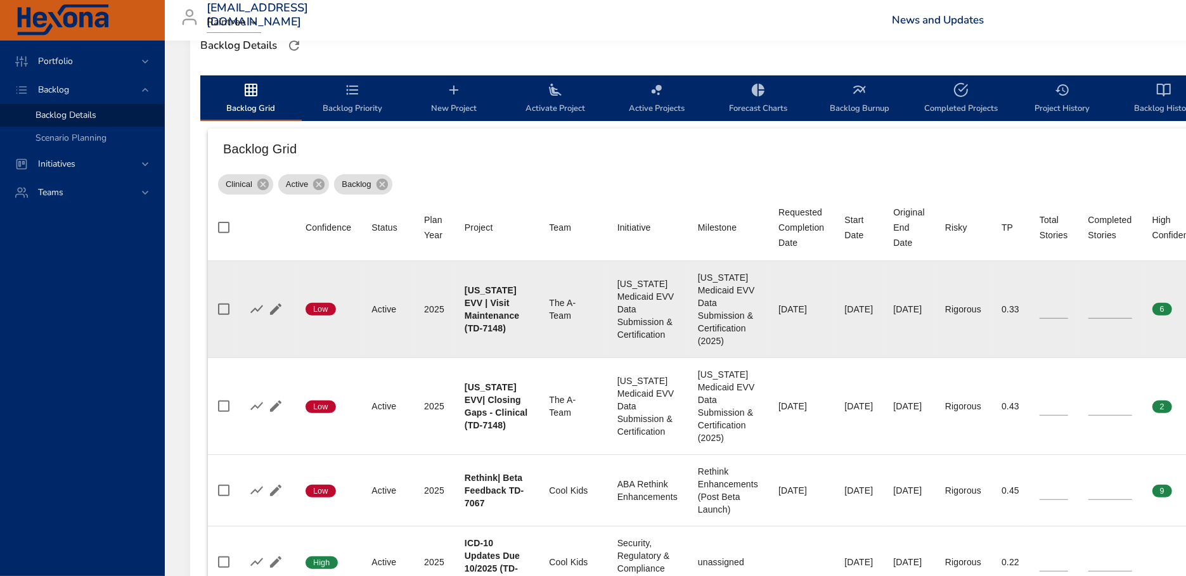
scroll to position [325, 0]
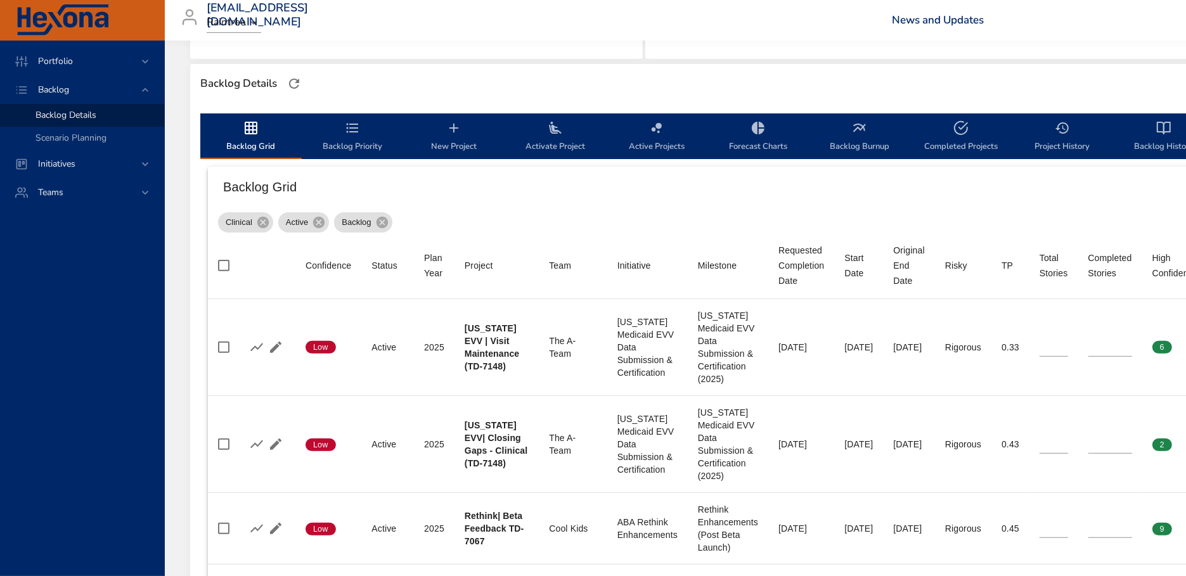
click at [347, 139] on span "Backlog Priority" at bounding box center [352, 137] width 86 height 34
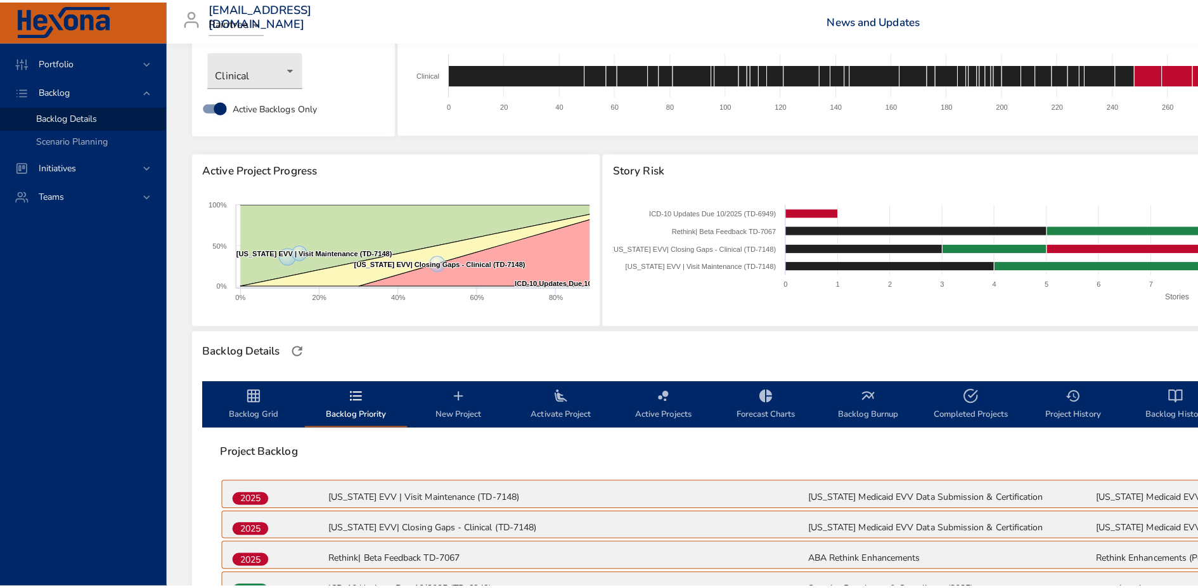
scroll to position [62, 0]
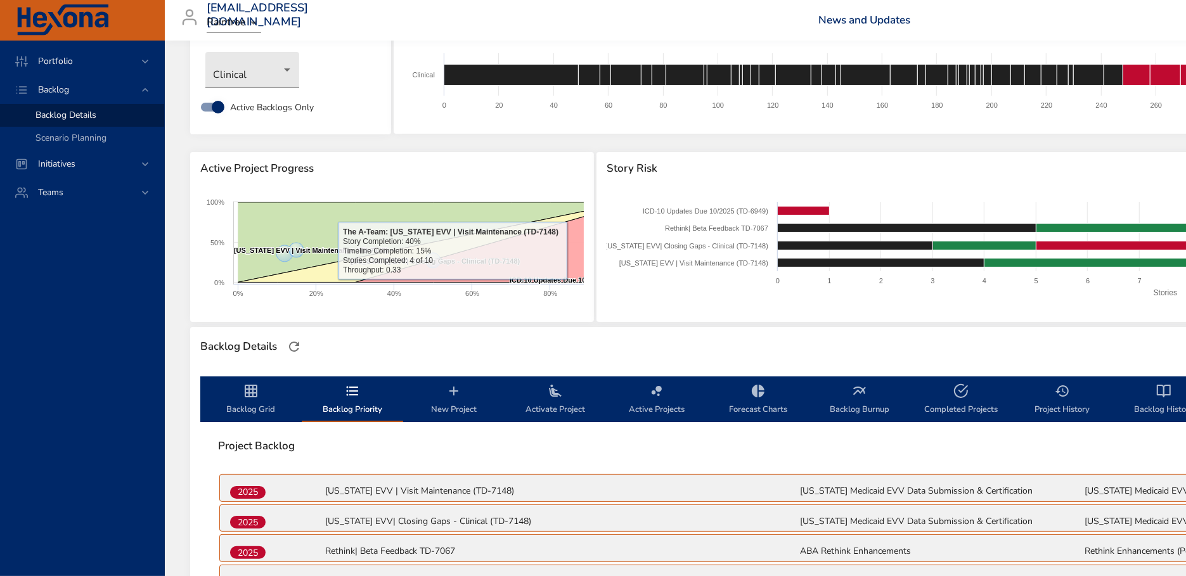
click at [271, 70] on body "Portfolio Backlog Backlog Details Scenario Planning Initiatives Teams [EMAIL_AD…" at bounding box center [593, 226] width 1186 height 576
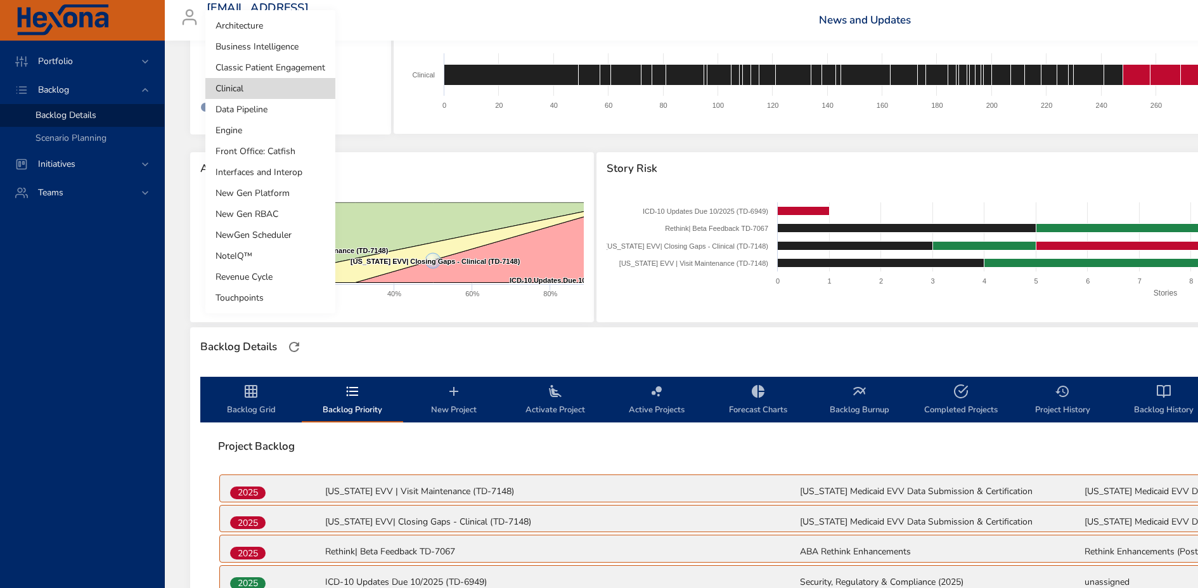
click at [280, 67] on li "Classic Patient Engagement" at bounding box center [270, 67] width 130 height 21
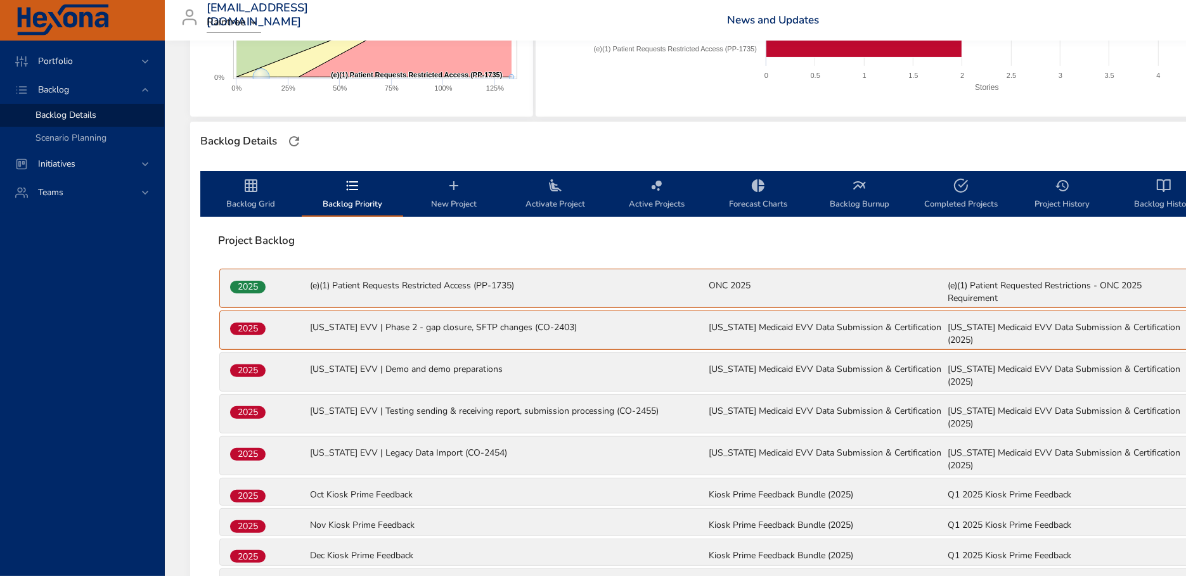
scroll to position [210, 0]
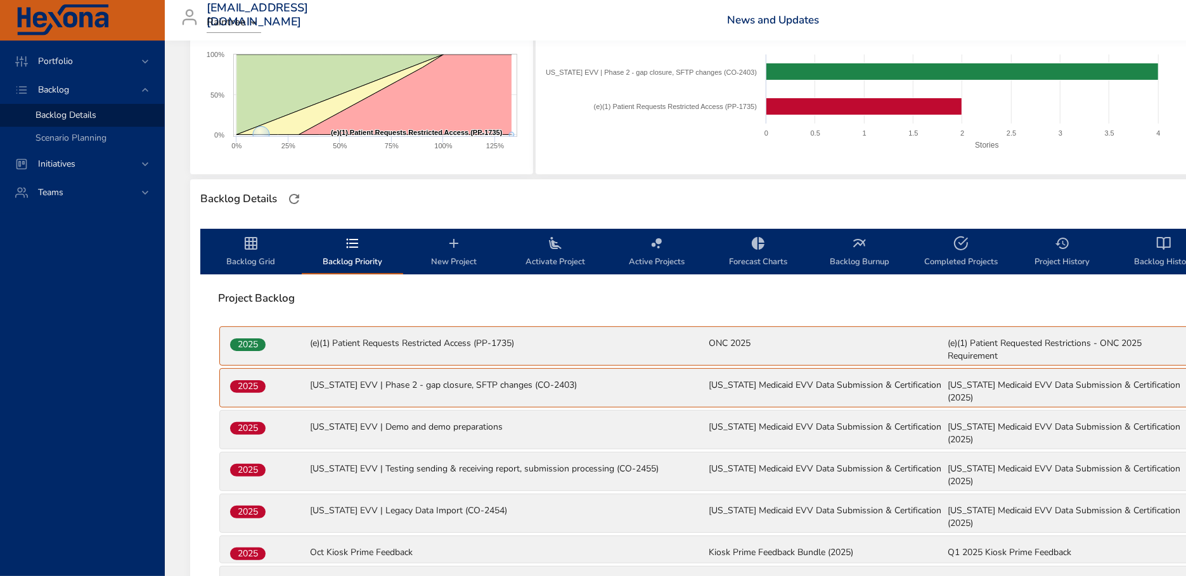
click at [244, 248] on icon "backlog-tab" at bounding box center [250, 243] width 15 height 15
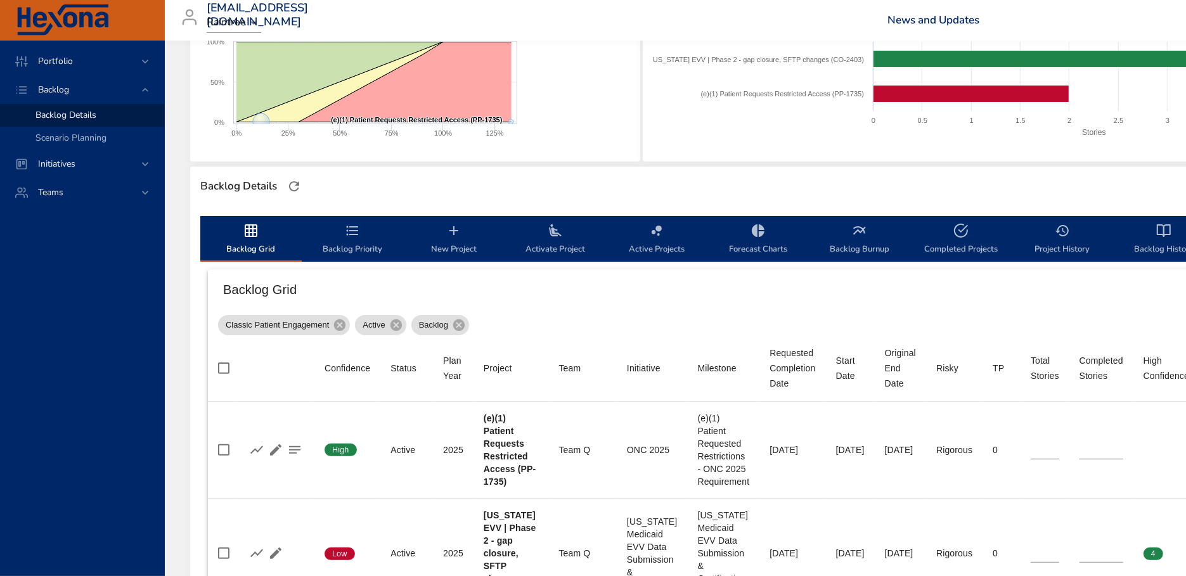
scroll to position [243, 0]
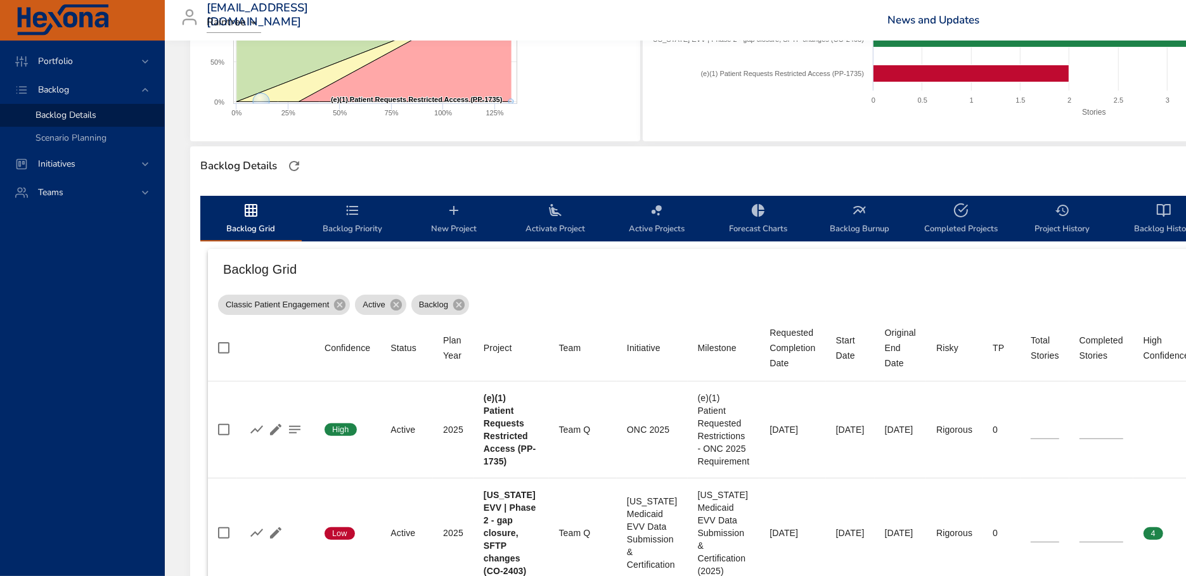
click at [359, 217] on span "Backlog Priority" at bounding box center [352, 220] width 86 height 34
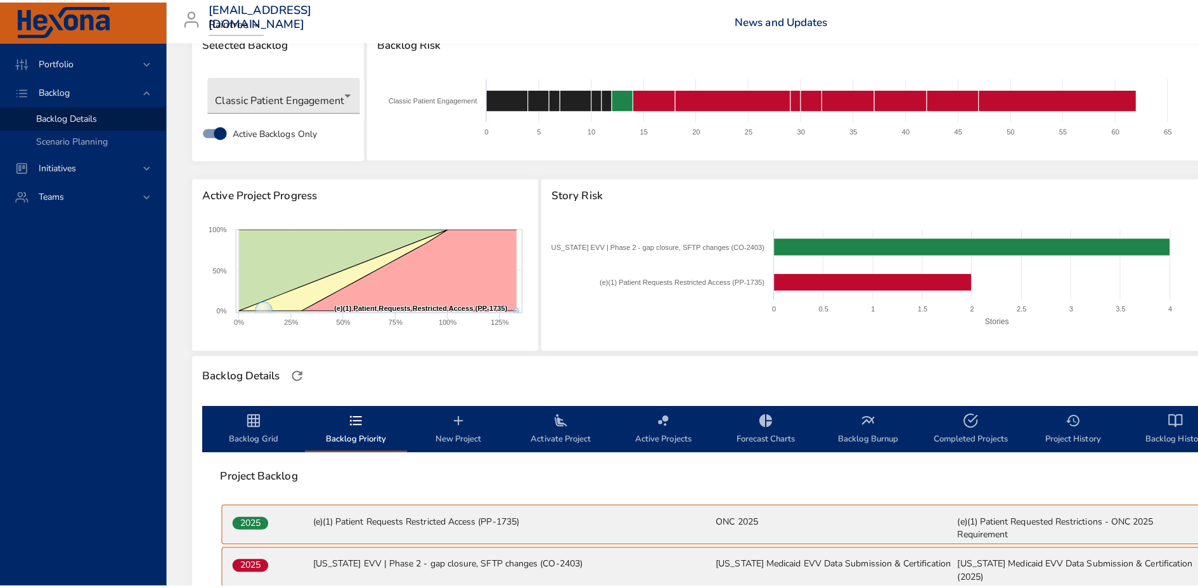
scroll to position [39, 0]
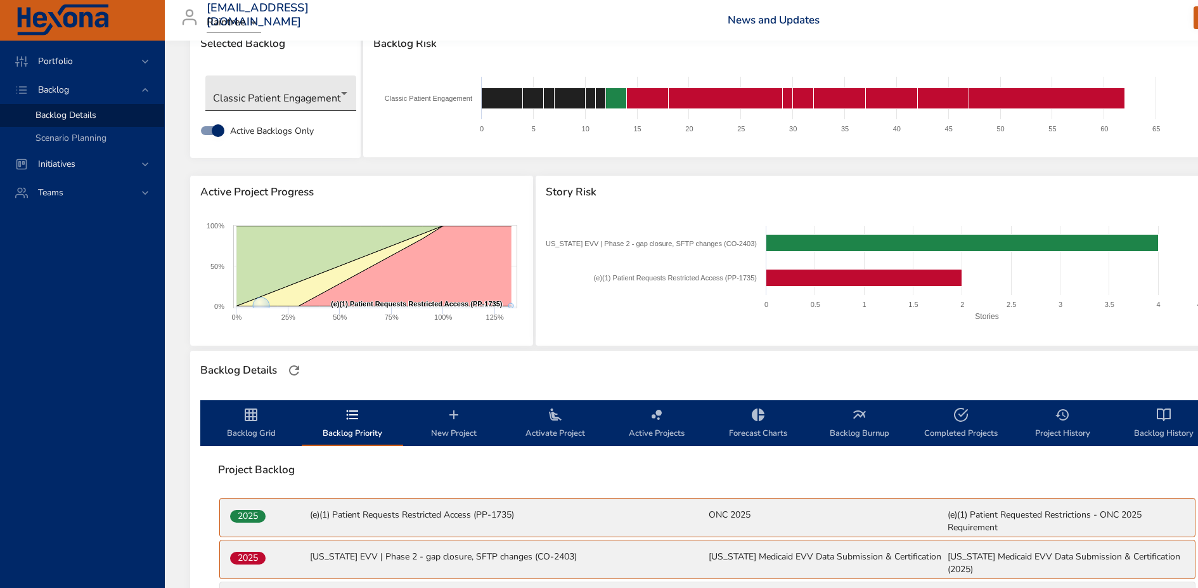
click at [282, 96] on body "Portfolio Backlog Backlog Details Scenario Planning Initiatives Teams [EMAIL_AD…" at bounding box center [599, 255] width 1198 height 588
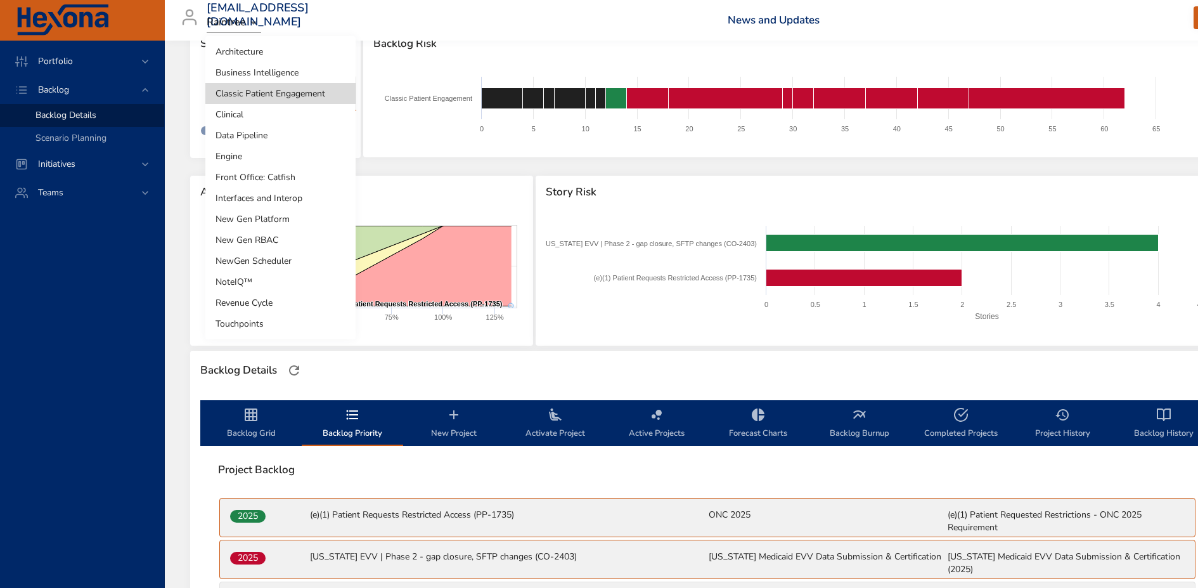
click at [281, 112] on li "Clinical" at bounding box center [280, 114] width 150 height 21
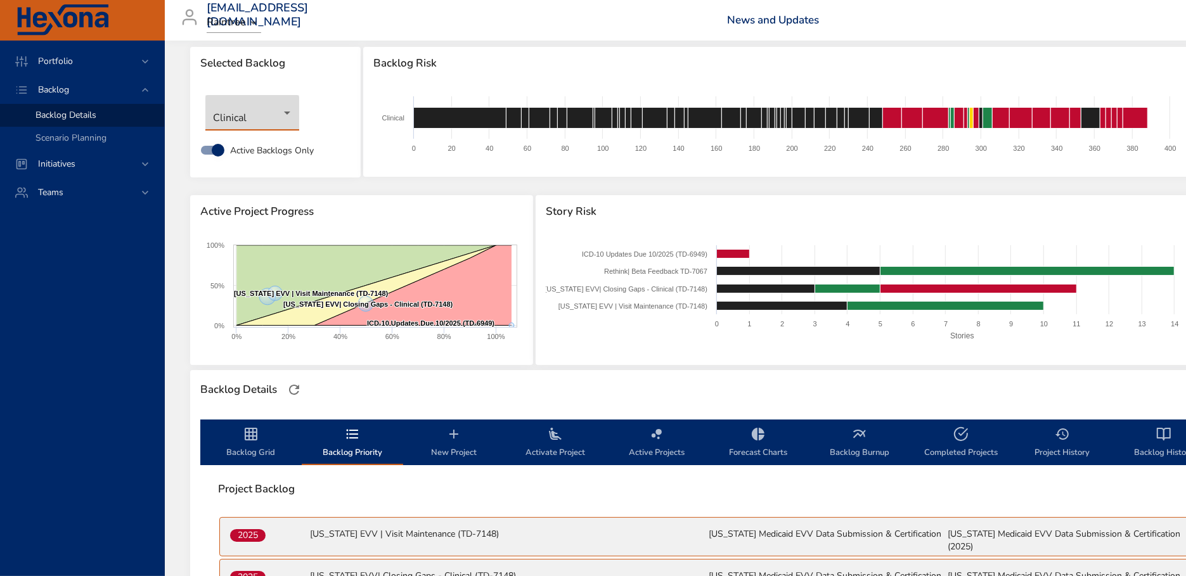
scroll to position [0, 0]
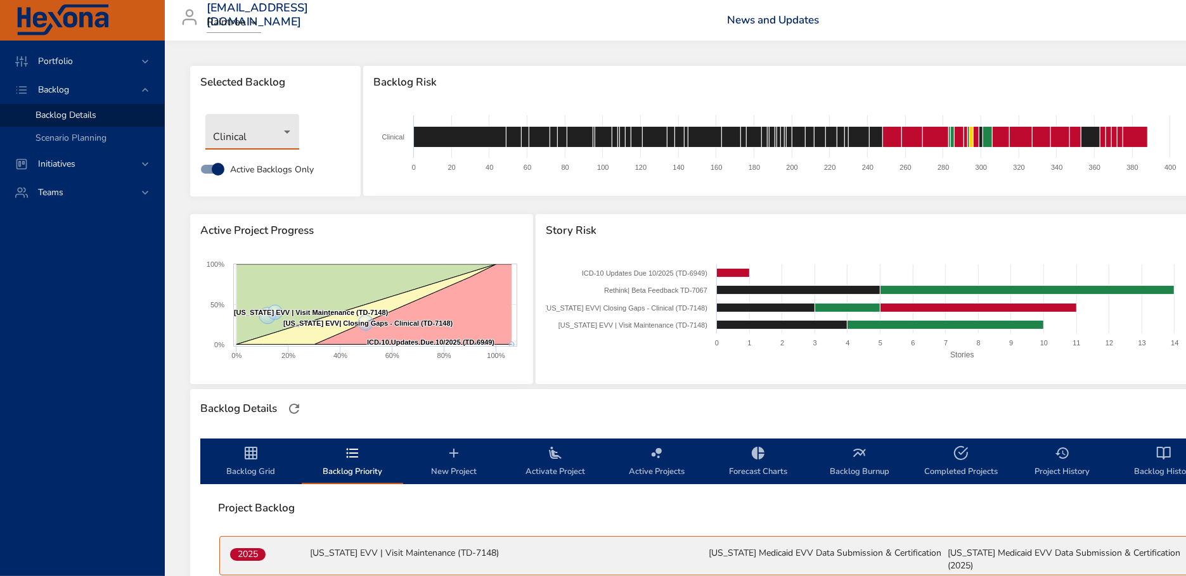
click at [270, 138] on body "Portfolio Backlog Backlog Details Scenario Planning Initiatives Teams [EMAIL_AD…" at bounding box center [593, 288] width 1186 height 576
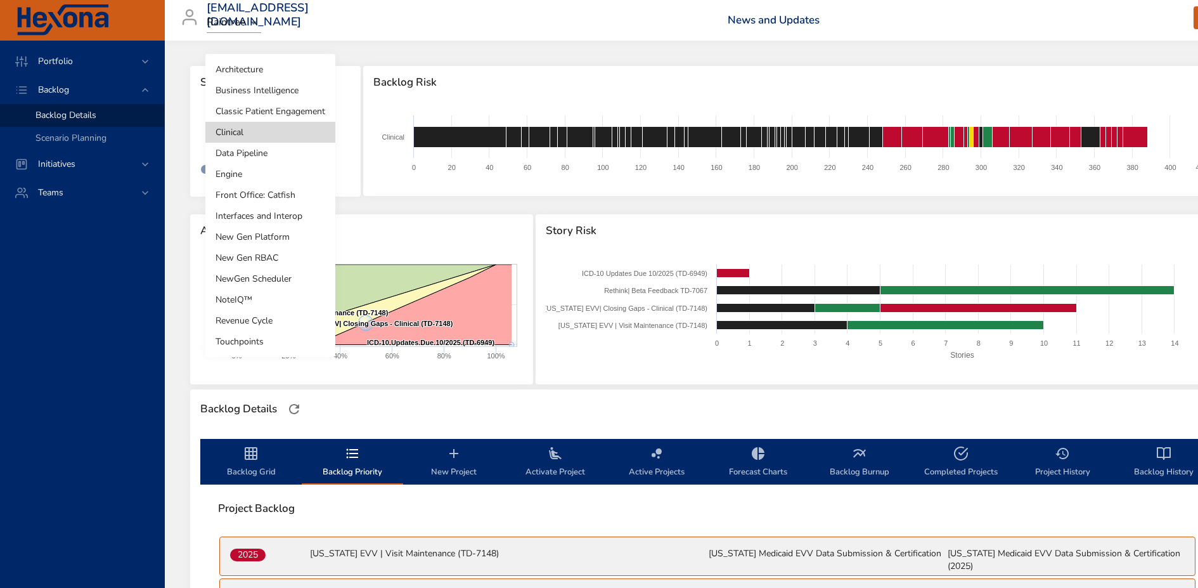
click at [266, 183] on li "Engine" at bounding box center [270, 174] width 130 height 21
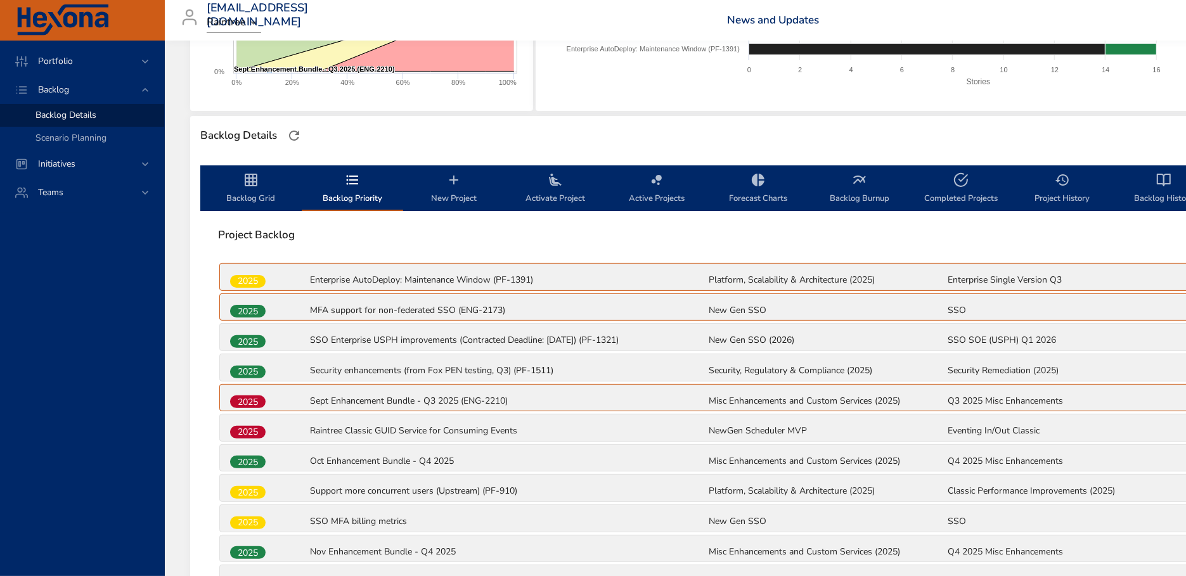
scroll to position [274, 0]
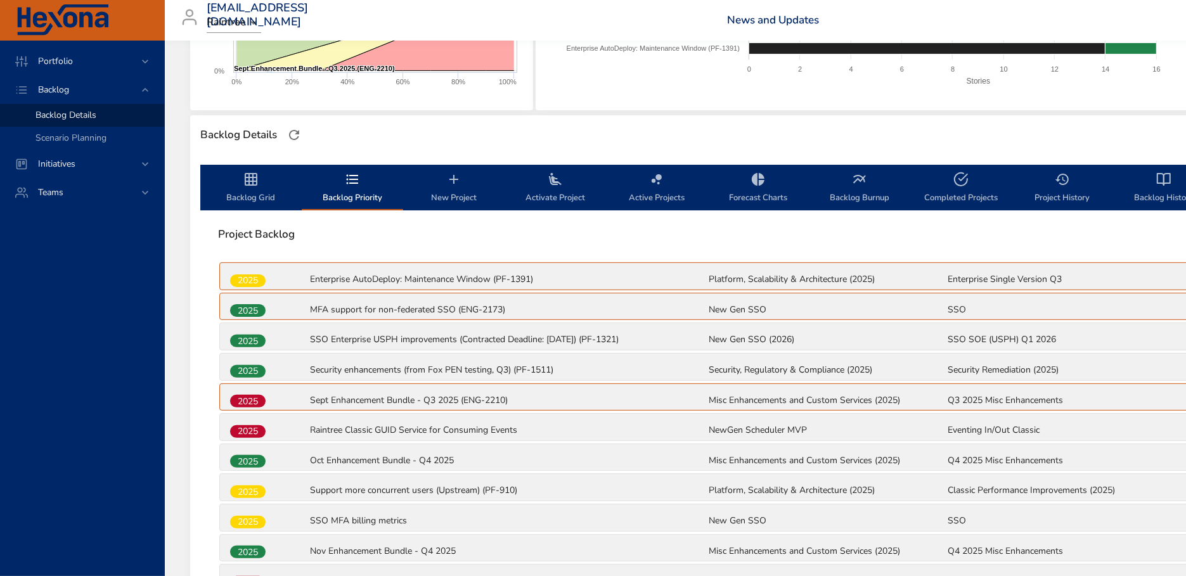
click at [252, 177] on icon "backlog-tab" at bounding box center [250, 179] width 15 height 15
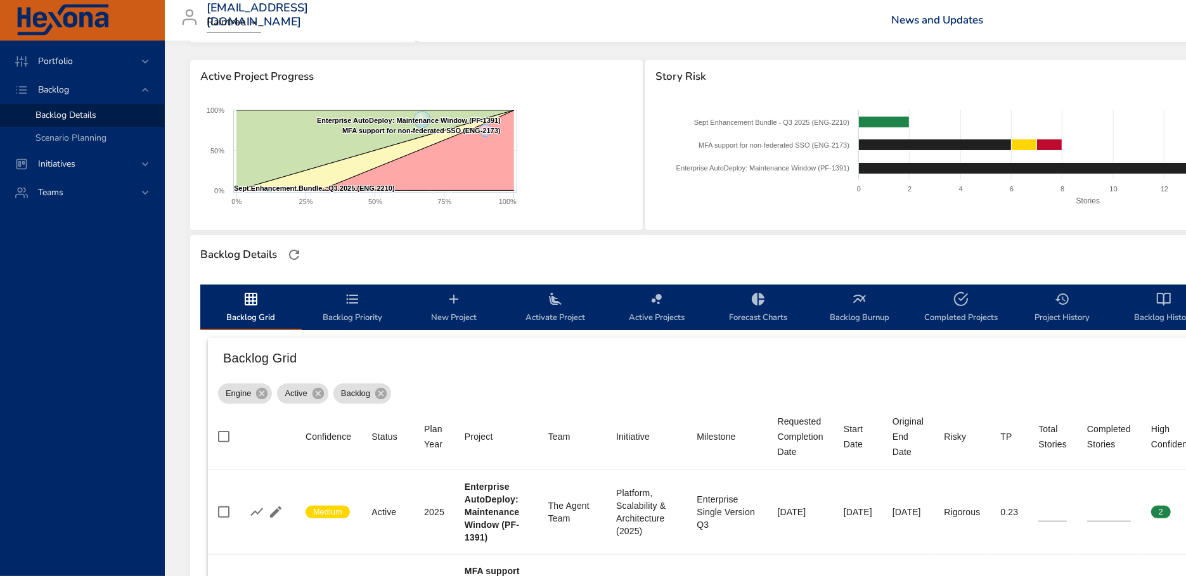
scroll to position [0, 0]
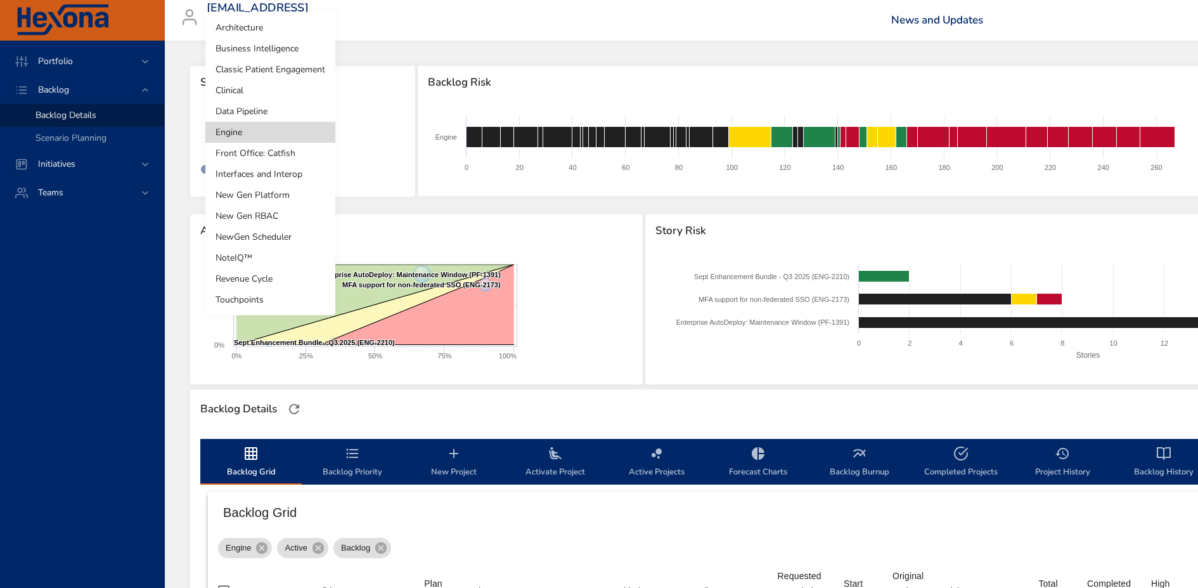
click at [269, 129] on body "Portfolio Backlog Backlog Details Scenario Planning Initiatives Teams [EMAIL_AD…" at bounding box center [599, 294] width 1198 height 588
click at [390, 122] on div at bounding box center [599, 294] width 1198 height 588
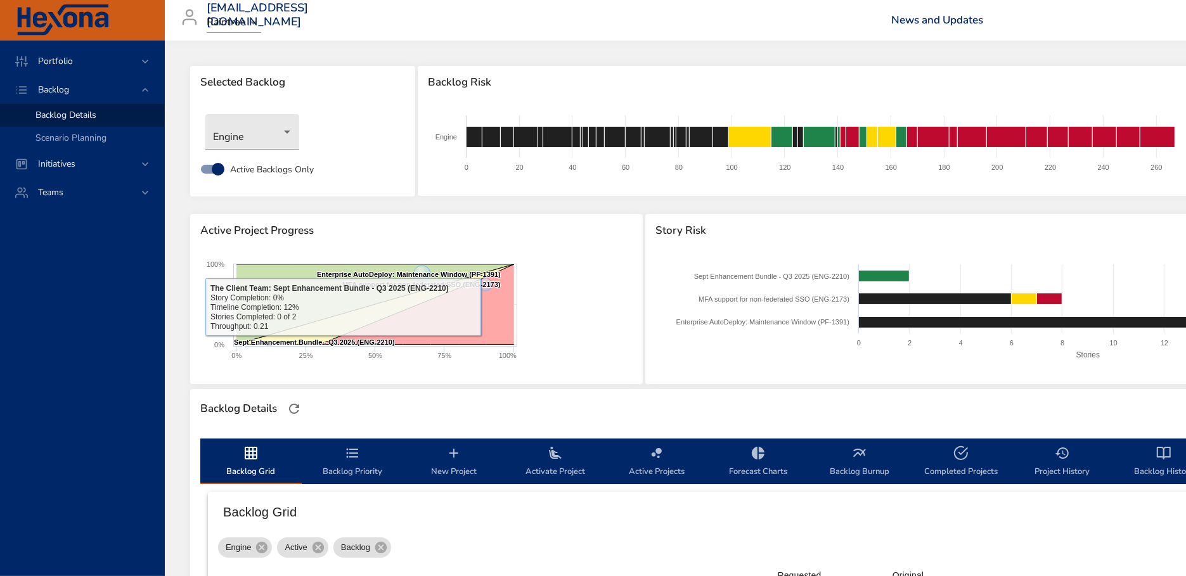
click at [349, 451] on icon "backlog-tab" at bounding box center [352, 453] width 15 height 15
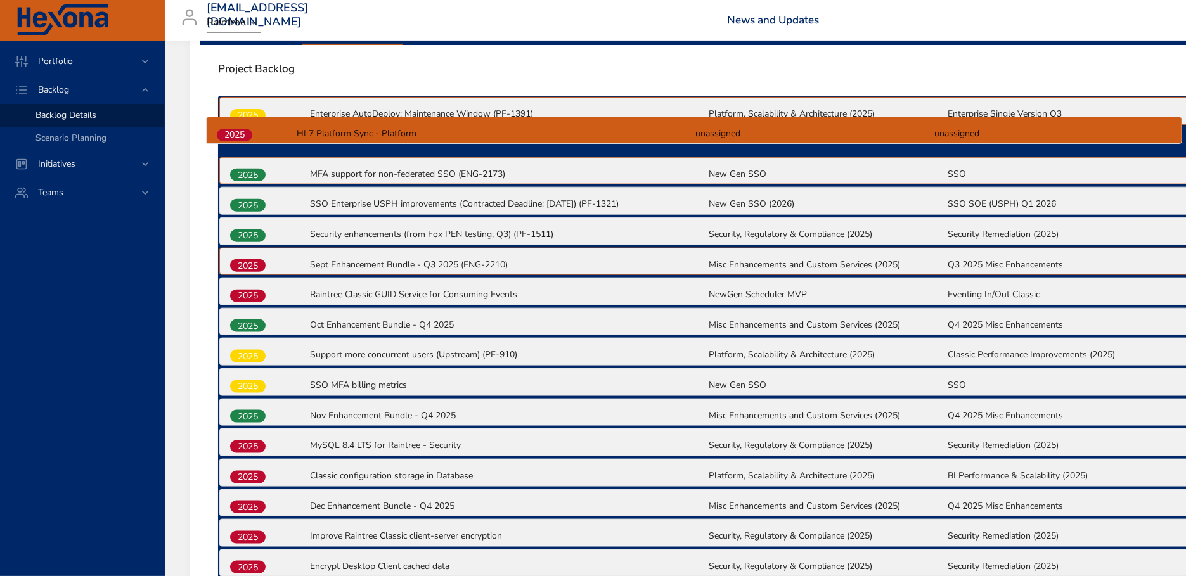
scroll to position [429, 0]
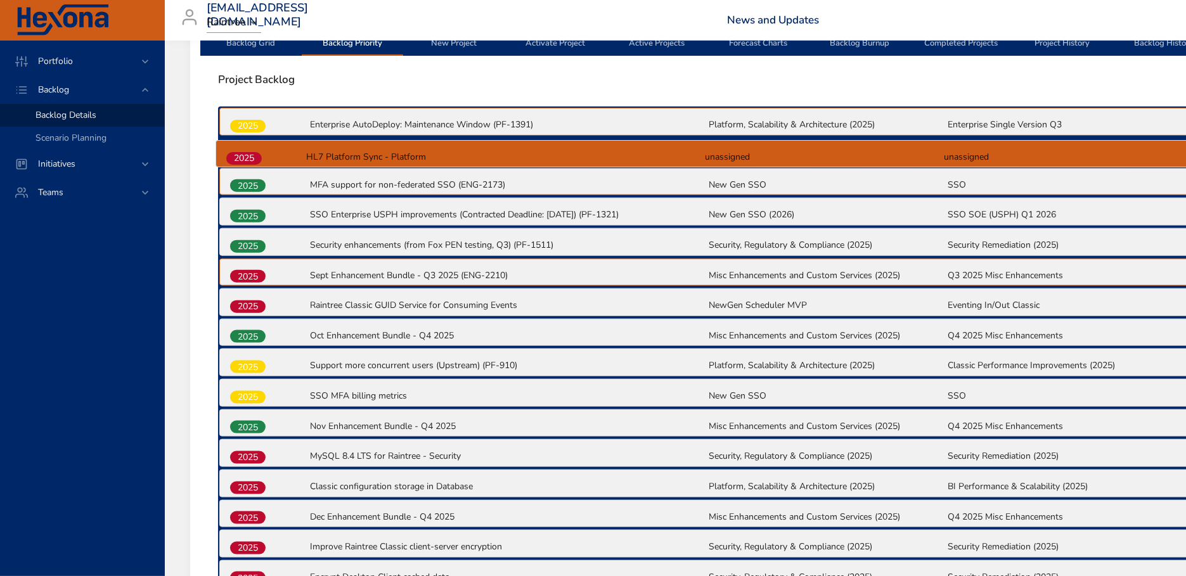
drag, startPoint x: 256, startPoint y: 377, endPoint x: 252, endPoint y: 158, distance: 219.4
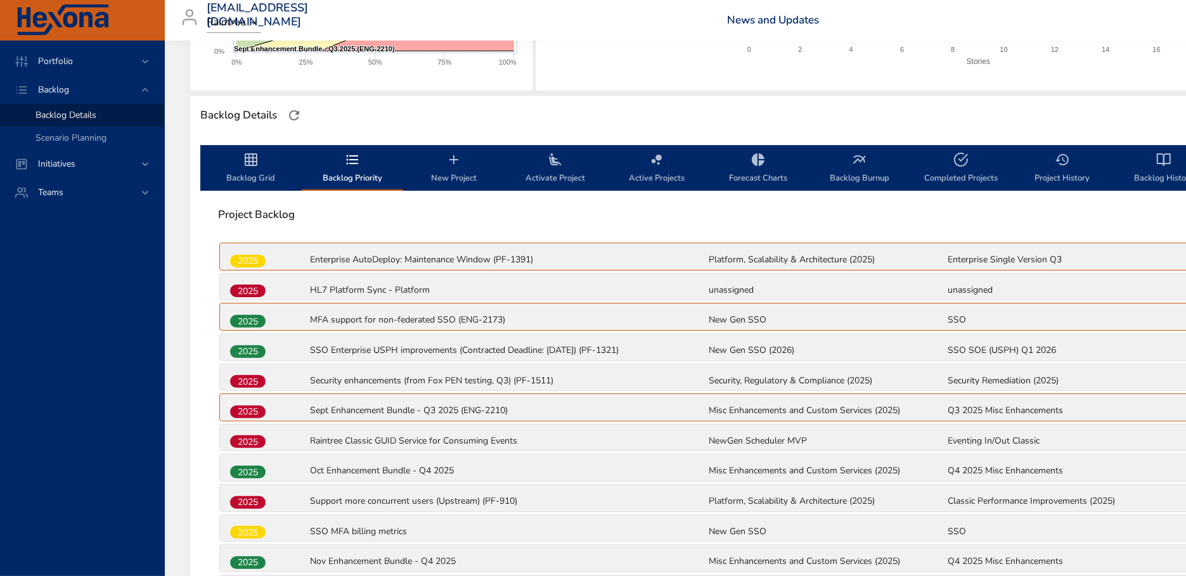
scroll to position [238, 0]
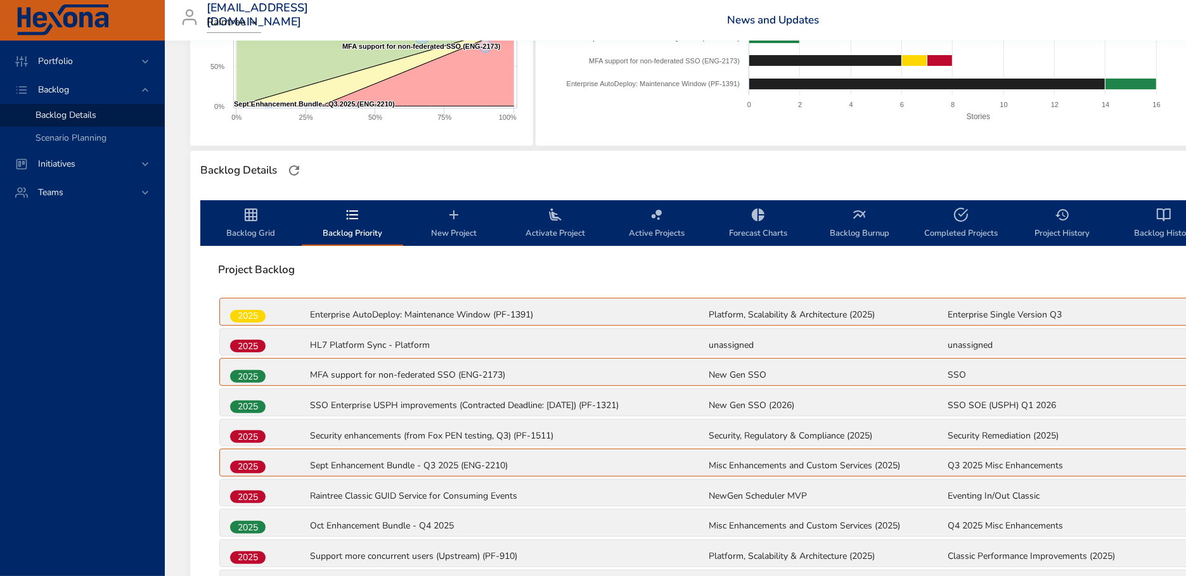
click at [255, 226] on span "Backlog Grid" at bounding box center [251, 224] width 86 height 34
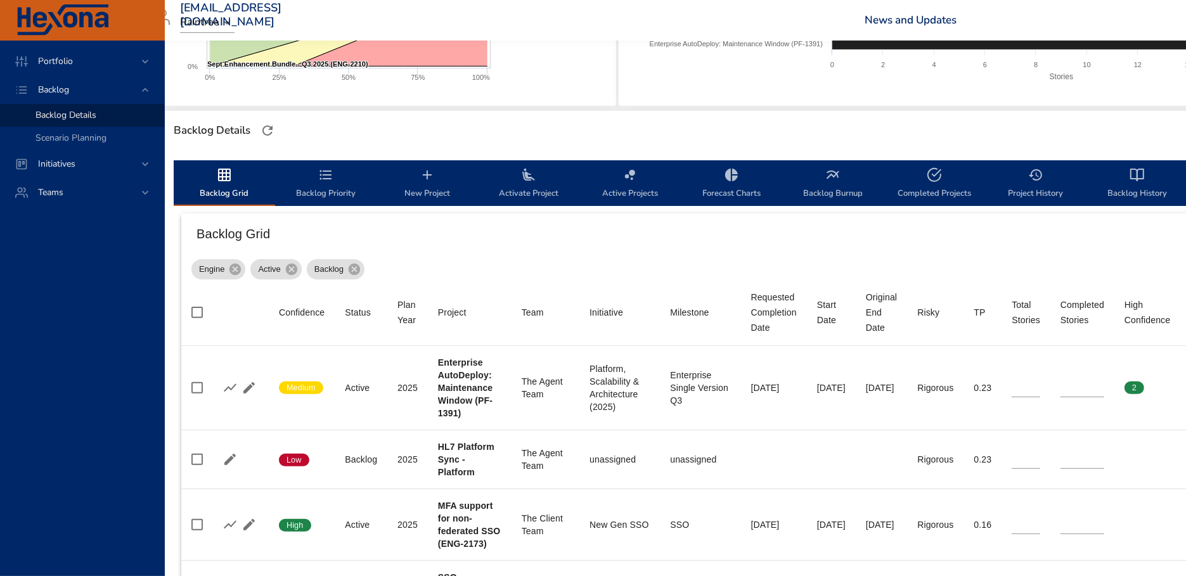
scroll to position [209, 27]
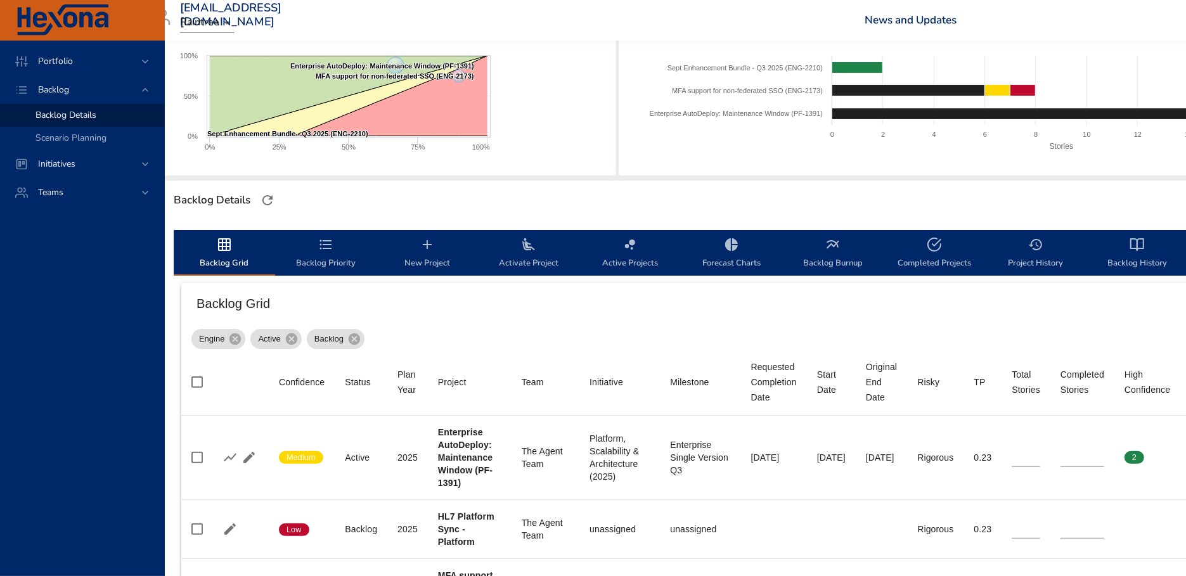
click at [321, 240] on icon "backlog-tab" at bounding box center [325, 244] width 15 height 15
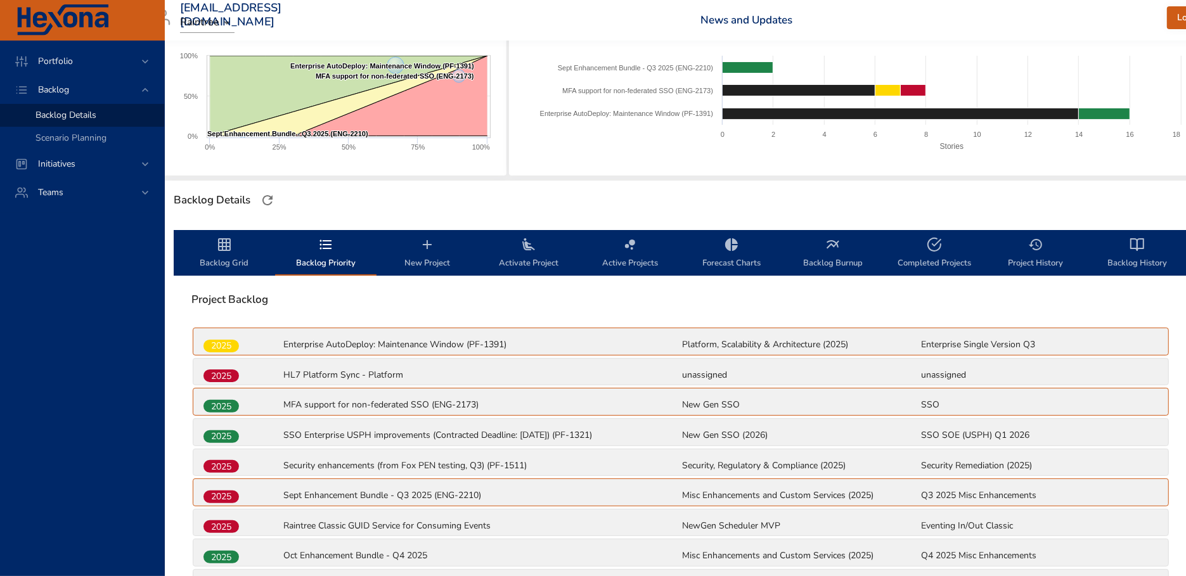
click at [231, 404] on span "2025" at bounding box center [220, 406] width 35 height 13
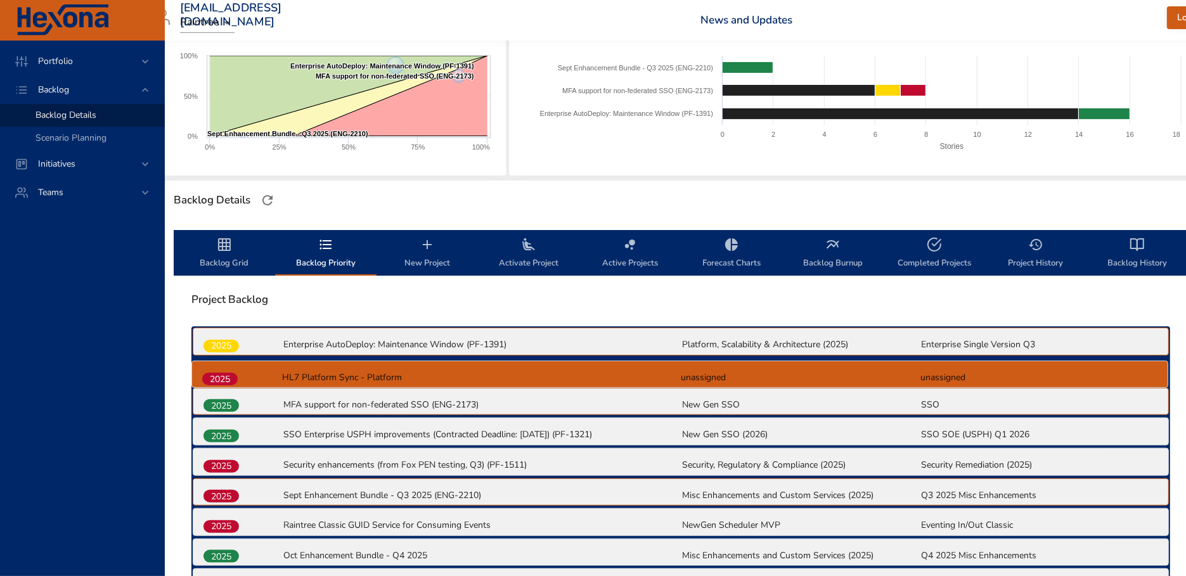
scroll to position [209, 26]
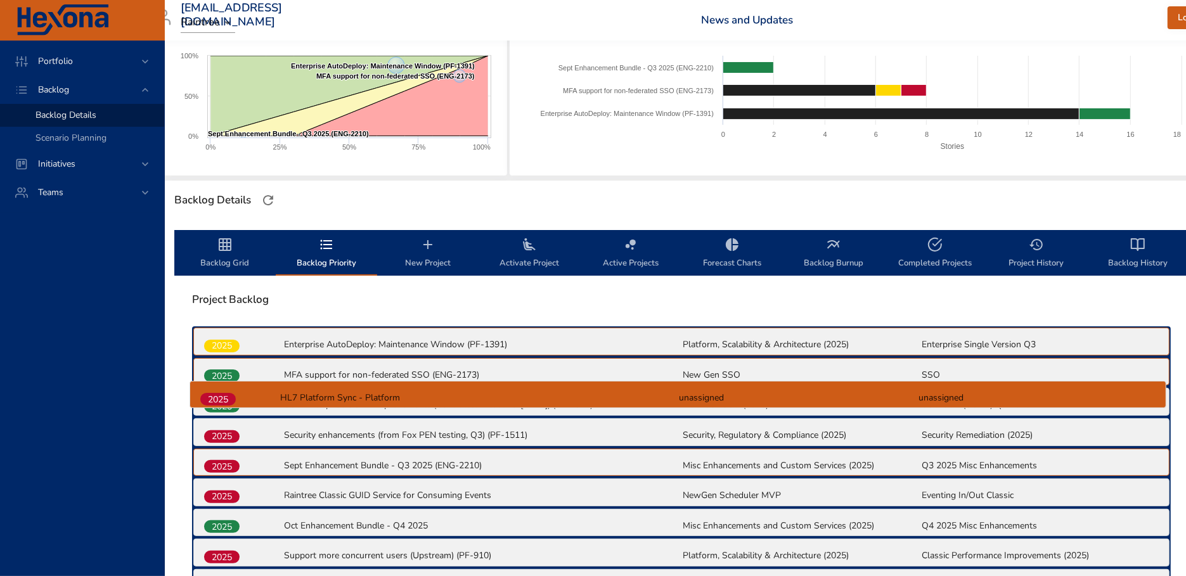
drag, startPoint x: 230, startPoint y: 378, endPoint x: 228, endPoint y: 405, distance: 27.4
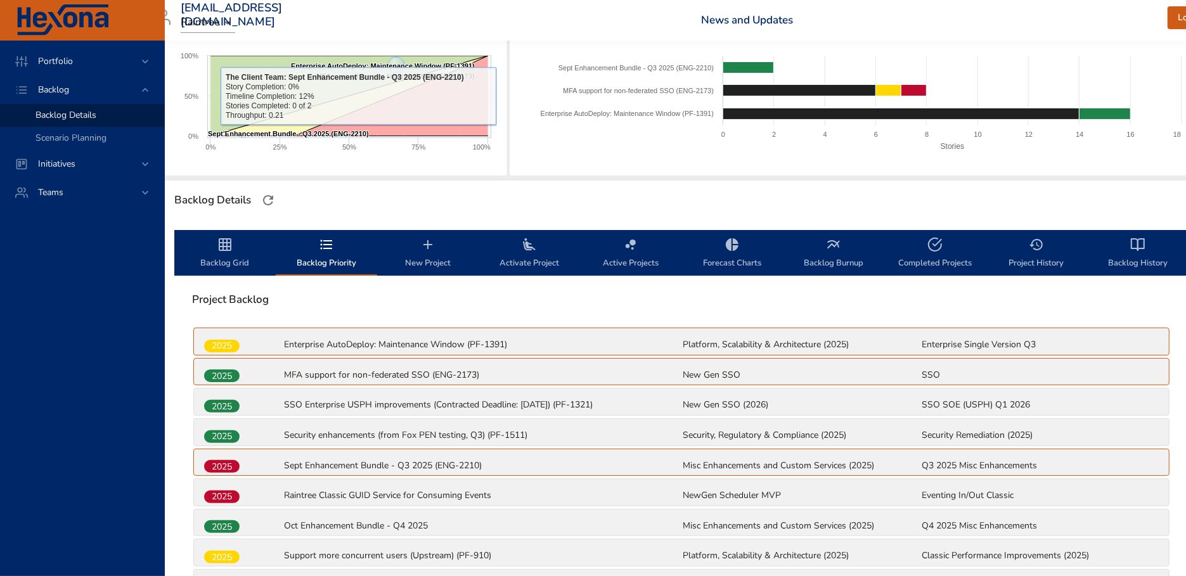
click at [239, 254] on span "Backlog Grid" at bounding box center [225, 254] width 86 height 34
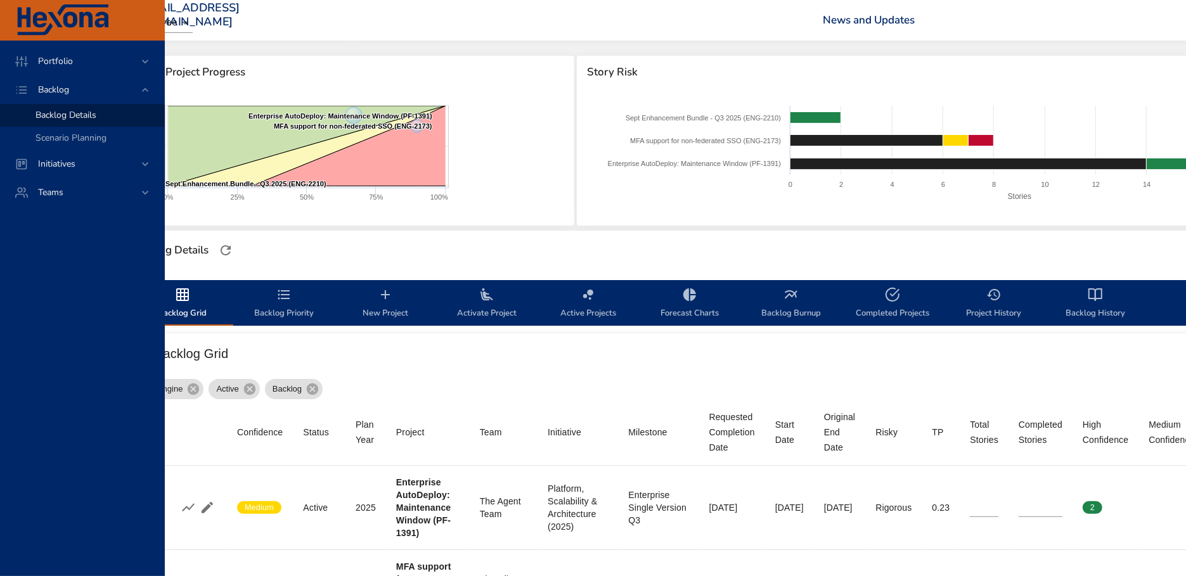
scroll to position [158, 0]
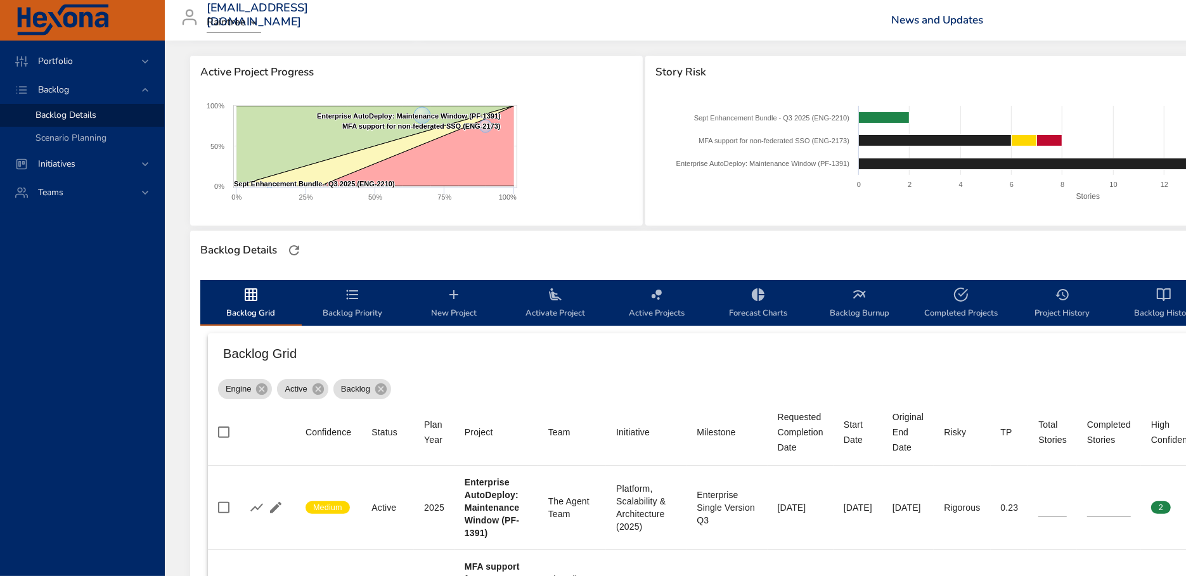
click at [290, 239] on div at bounding box center [294, 250] width 27 height 27
click at [292, 243] on icon "button" at bounding box center [294, 250] width 15 height 15
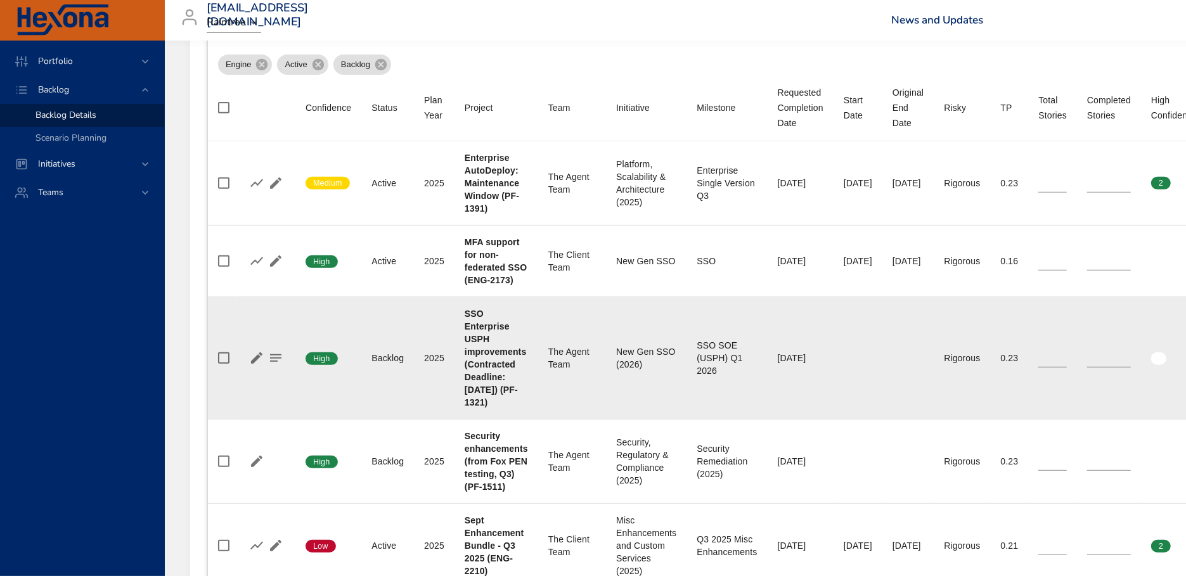
scroll to position [337, 0]
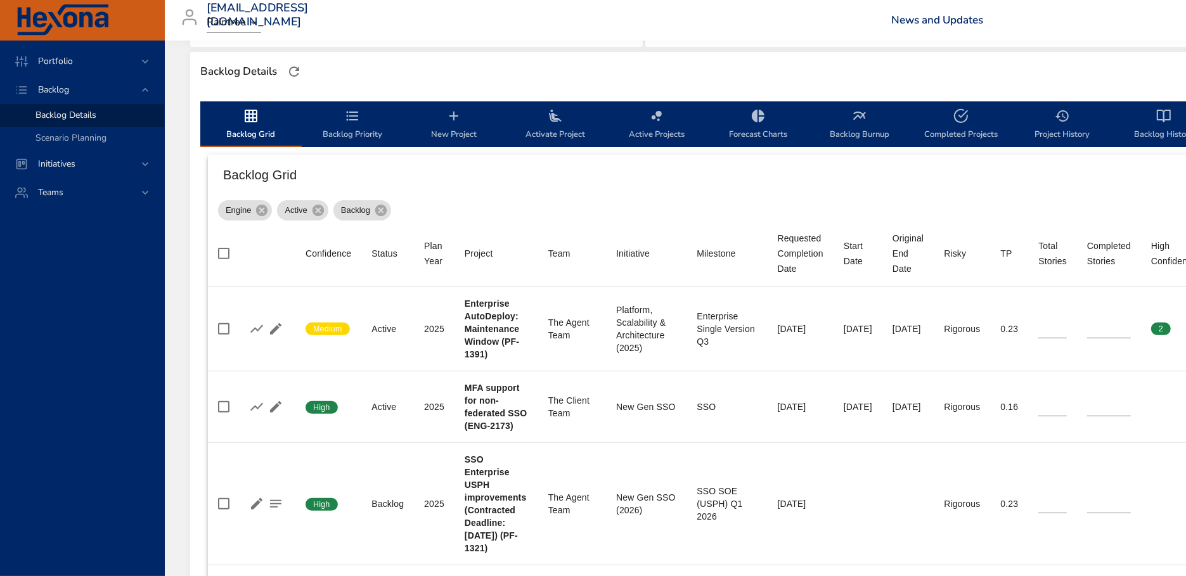
click at [347, 130] on span "Backlog Priority" at bounding box center [352, 125] width 86 height 34
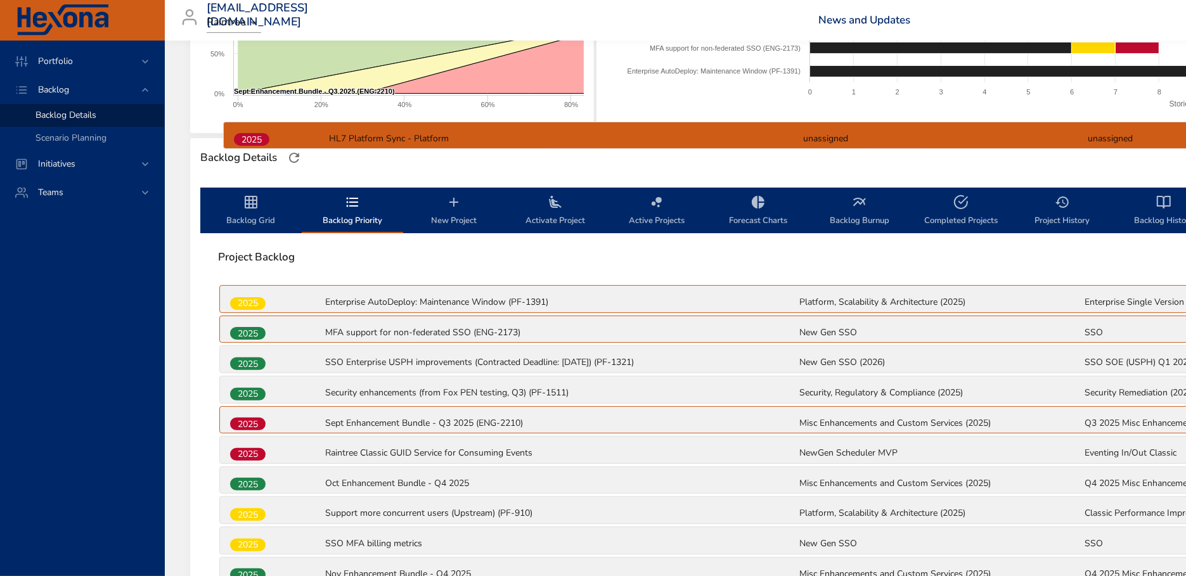
scroll to position [248, 0]
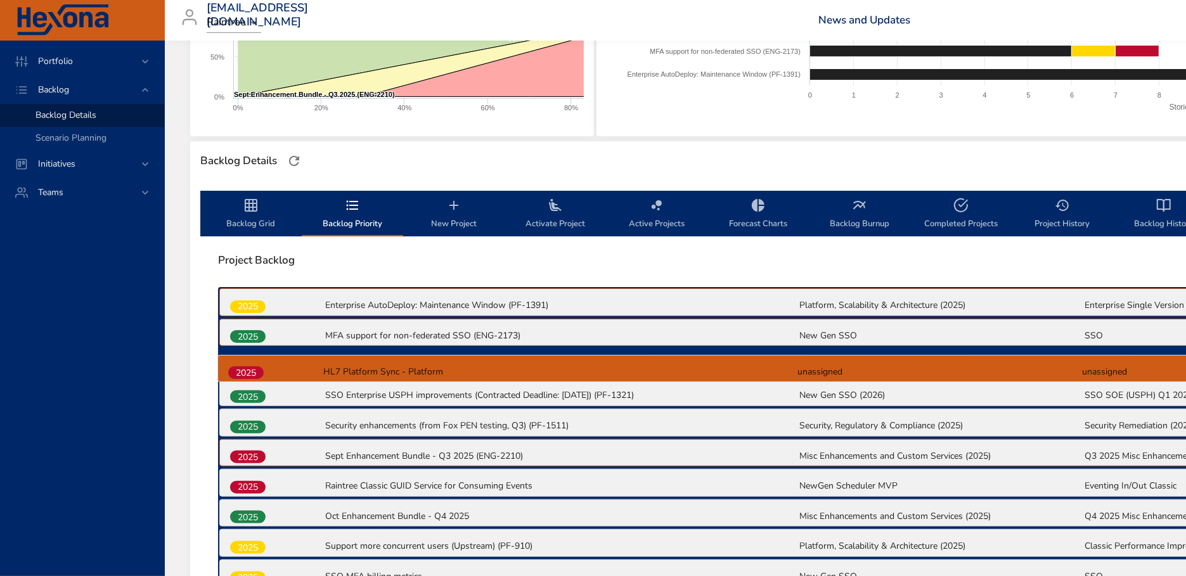
drag, startPoint x: 257, startPoint y: 448, endPoint x: 254, endPoint y: 371, distance: 76.8
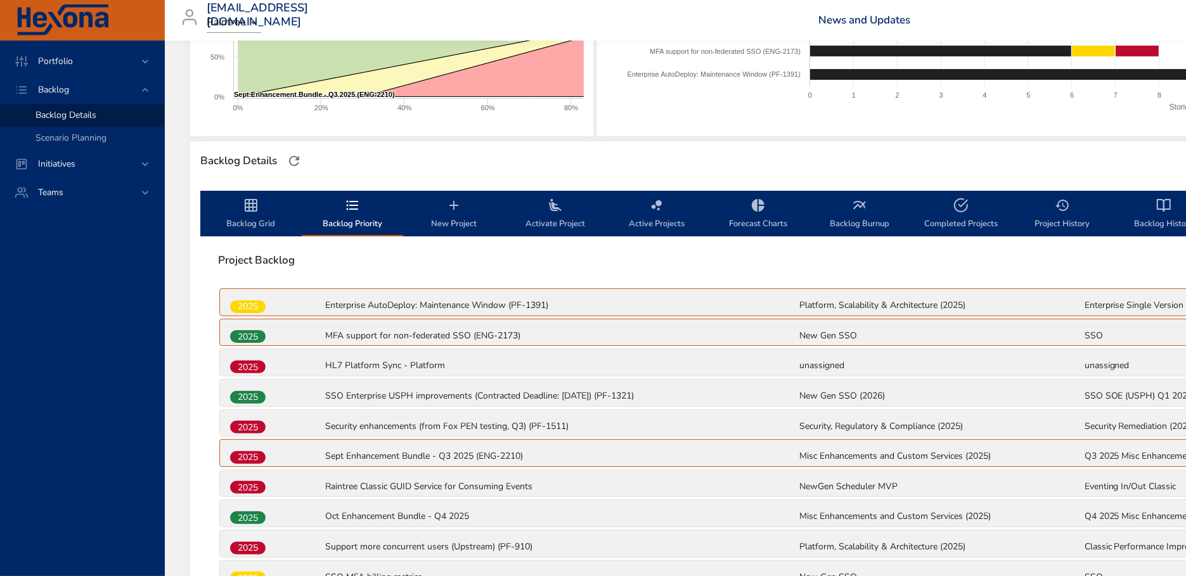
click at [253, 216] on span "Backlog Grid" at bounding box center [251, 215] width 86 height 34
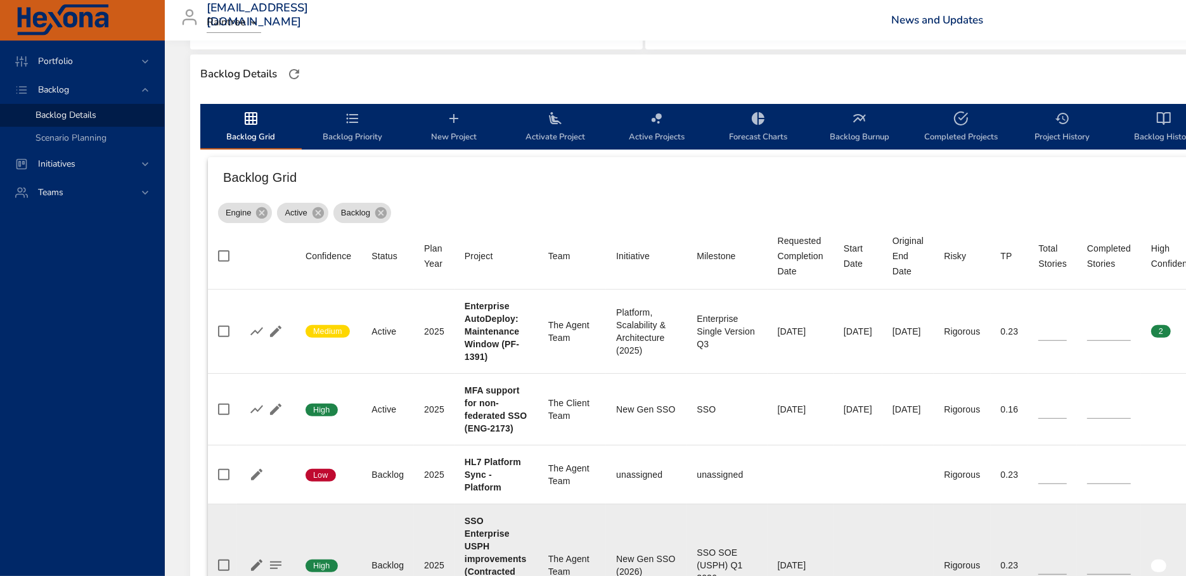
scroll to position [259, 0]
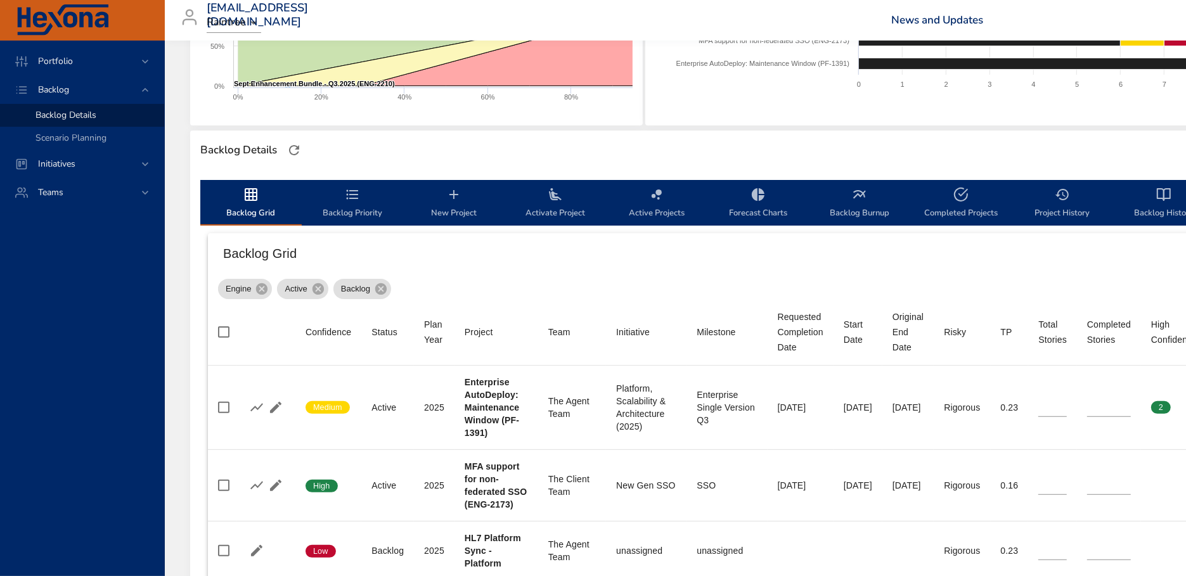
click at [354, 210] on span "Backlog Priority" at bounding box center [352, 204] width 86 height 34
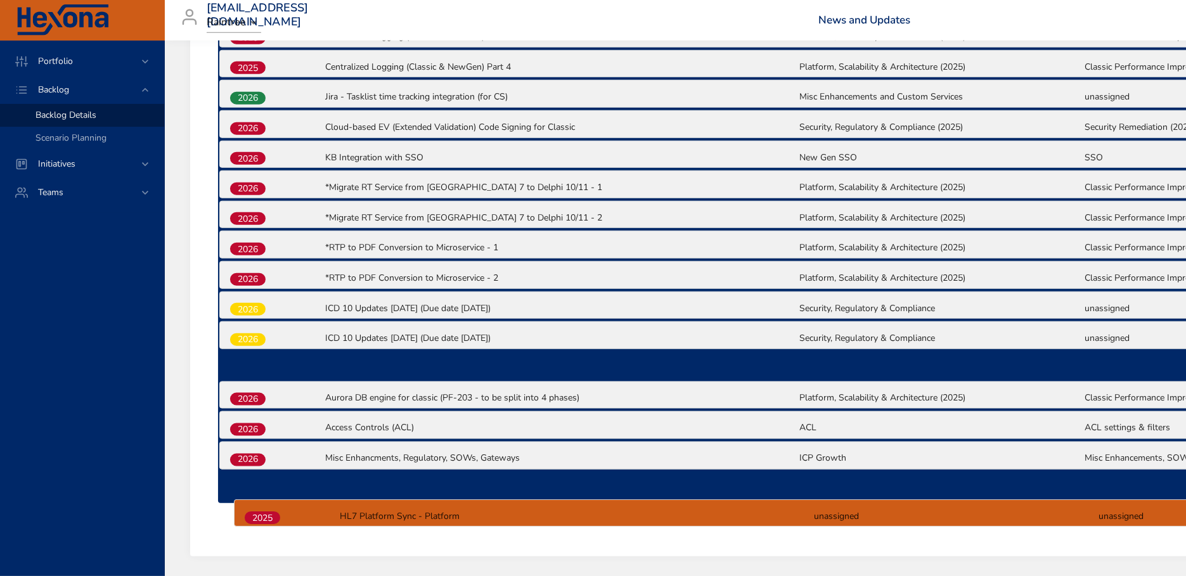
scroll to position [1088, 0]
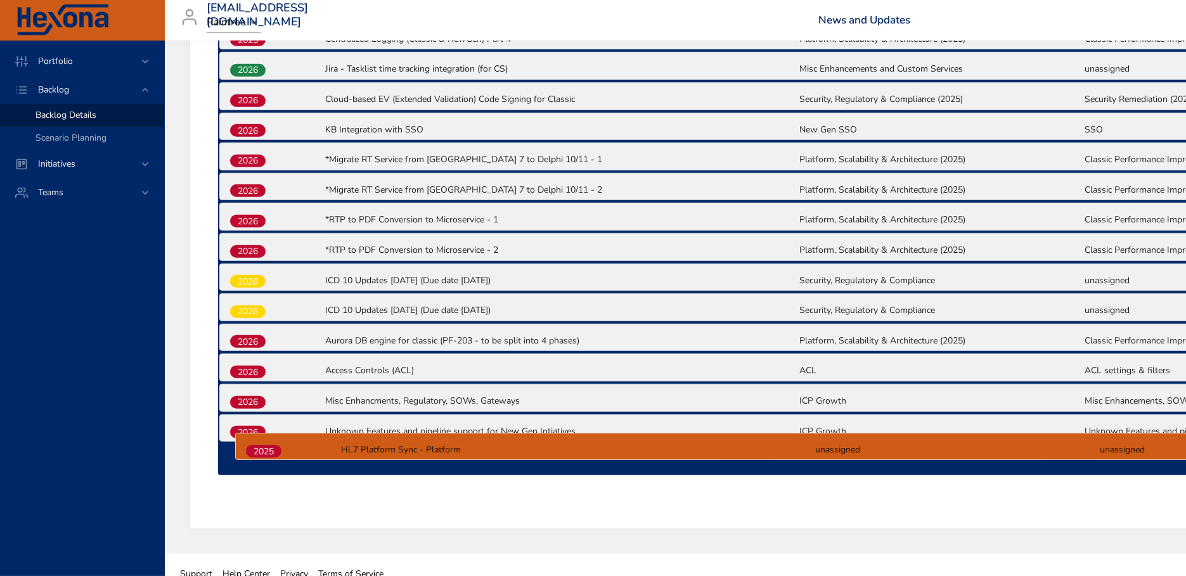
drag, startPoint x: 252, startPoint y: 358, endPoint x: 267, endPoint y: 457, distance: 100.7
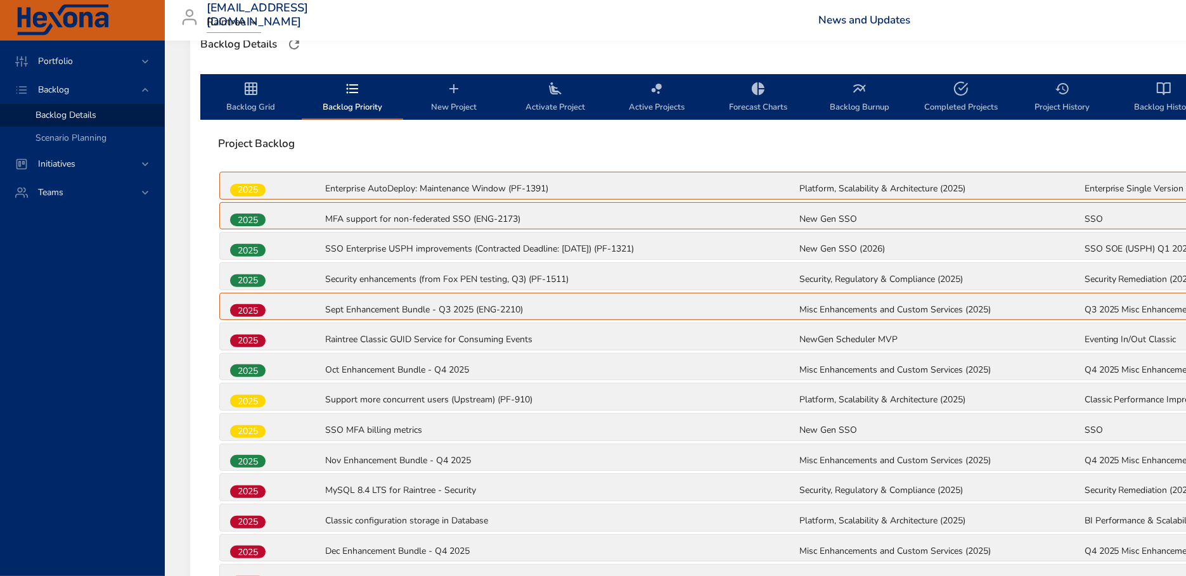
scroll to position [234, 0]
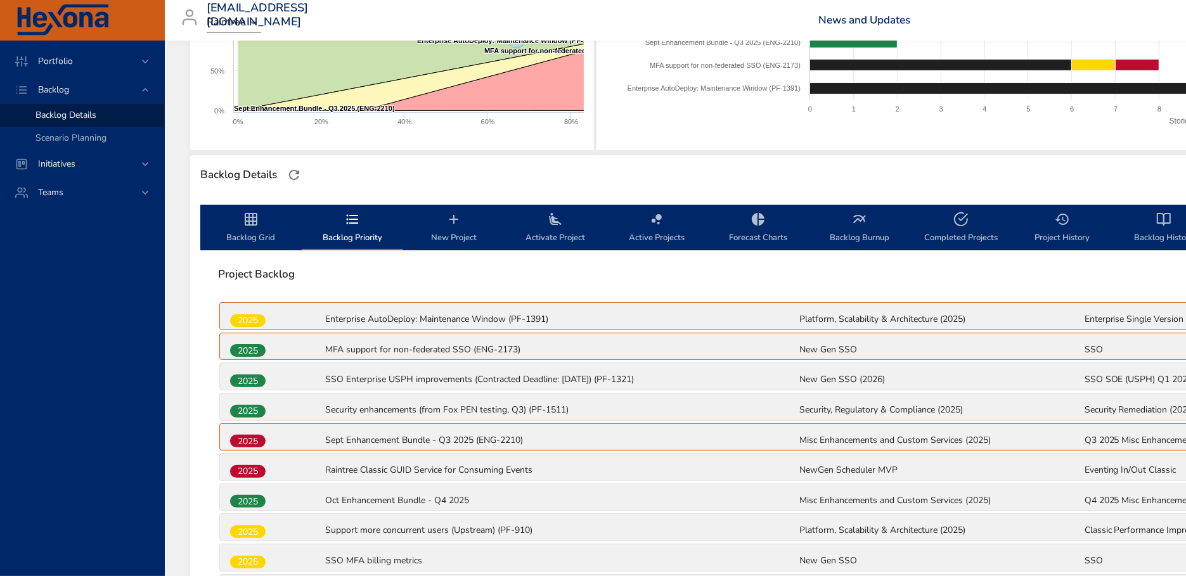
click at [259, 229] on span "Backlog Grid" at bounding box center [251, 229] width 86 height 34
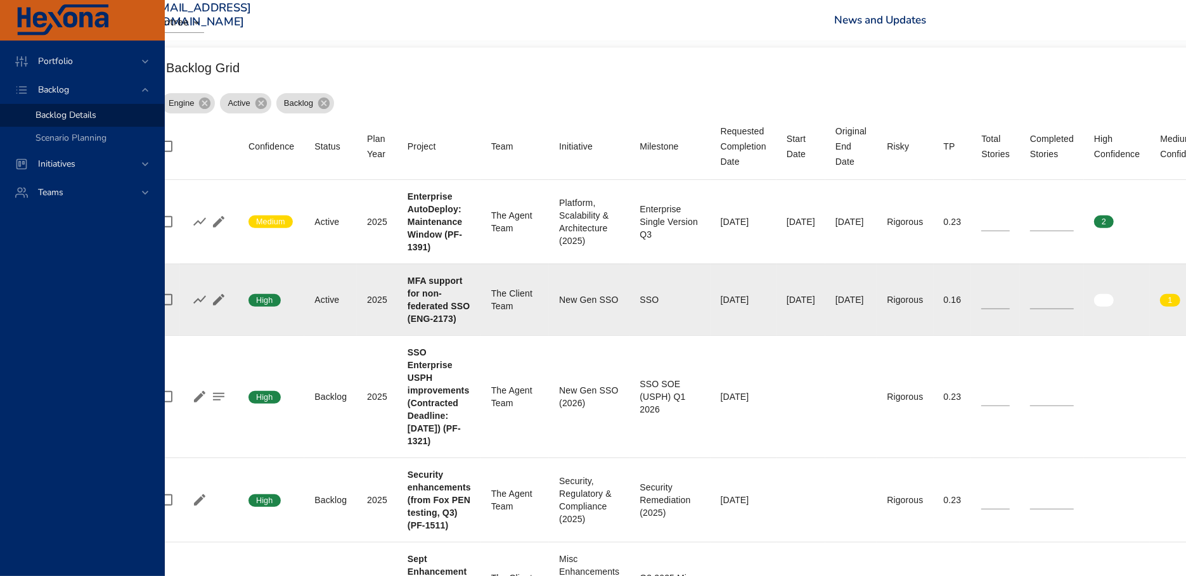
scroll to position [444, 0]
